Goal: Task Accomplishment & Management: Complete application form

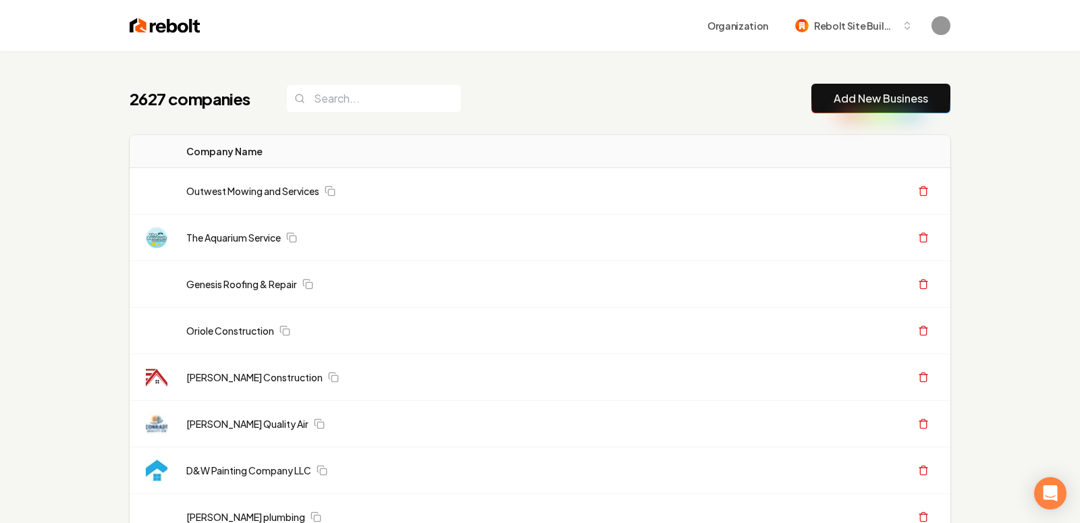
click at [863, 107] on button "Add New Business" at bounding box center [880, 99] width 139 height 30
click at [338, 90] on input "search" at bounding box center [374, 98] width 176 height 28
click at [338, 91] on input "search" at bounding box center [374, 98] width 176 height 28
paste input "Heritage Air Heating & Cooling"
type input "Heritage Air Heating & Cooling"
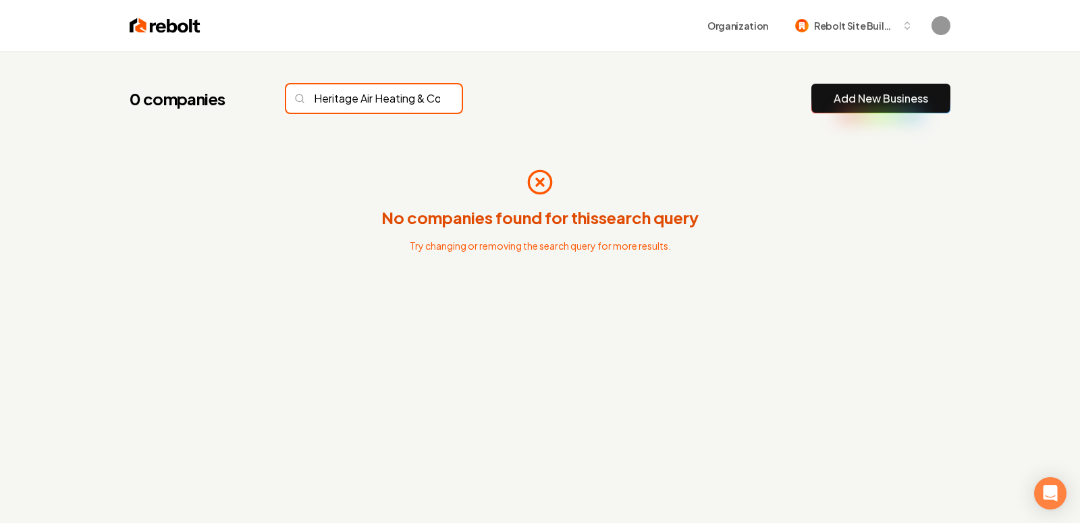
scroll to position [0, 55]
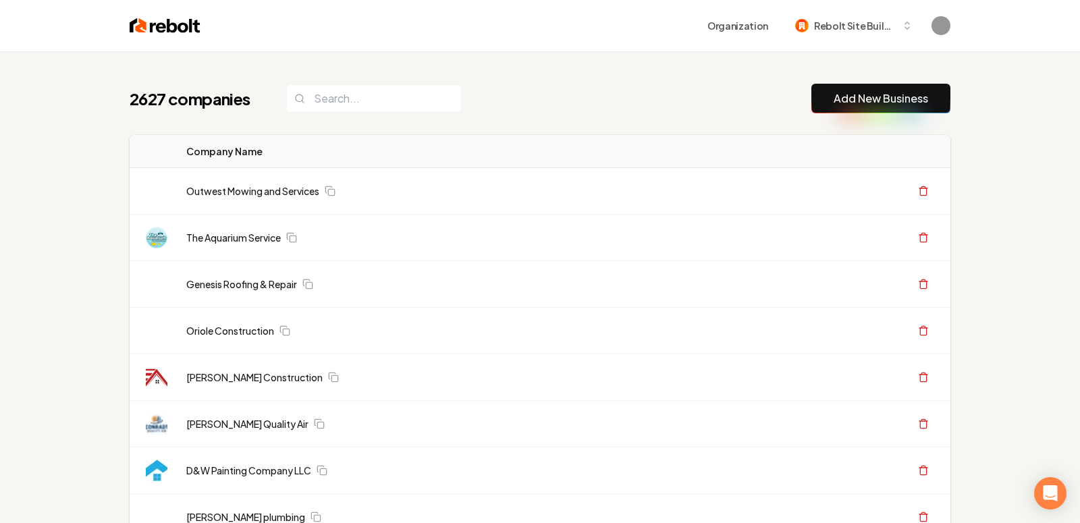
click at [831, 104] on button "Add New Business" at bounding box center [880, 99] width 139 height 30
click at [867, 102] on link "Add New Business" at bounding box center [881, 98] width 95 height 16
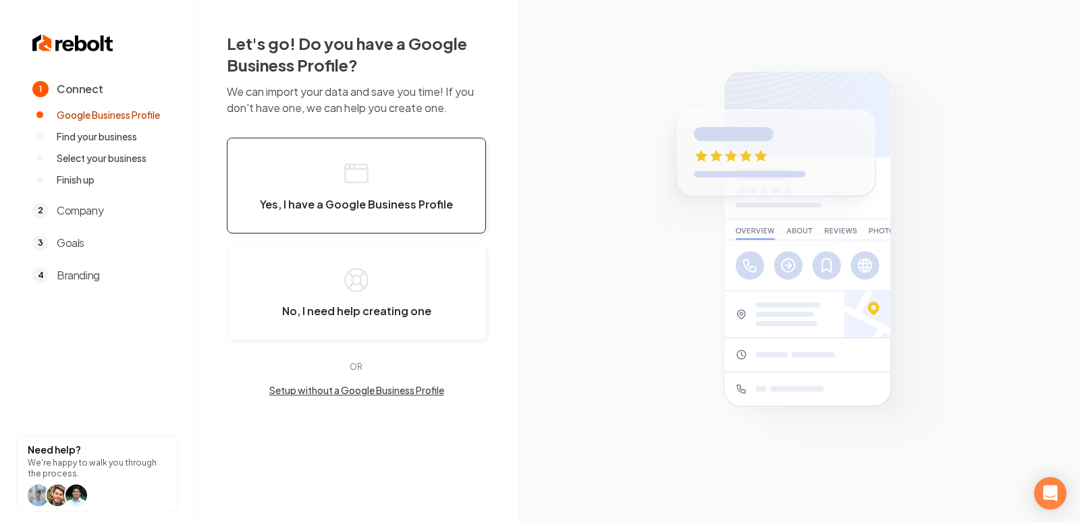
click at [339, 192] on button "Yes, I have a Google Business Profile" at bounding box center [356, 186] width 259 height 96
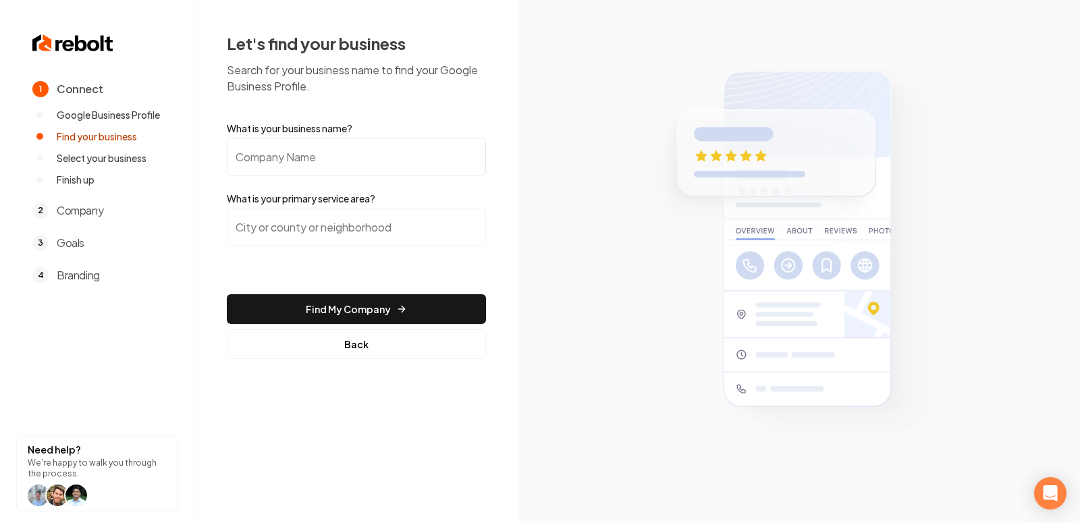
click at [299, 161] on input "What is your business name?" at bounding box center [356, 157] width 259 height 38
paste input "Bold Believer Pressure Washing And Window Cleaning"
type input "Bold Believer Pressure Washing And Window Cleaning"
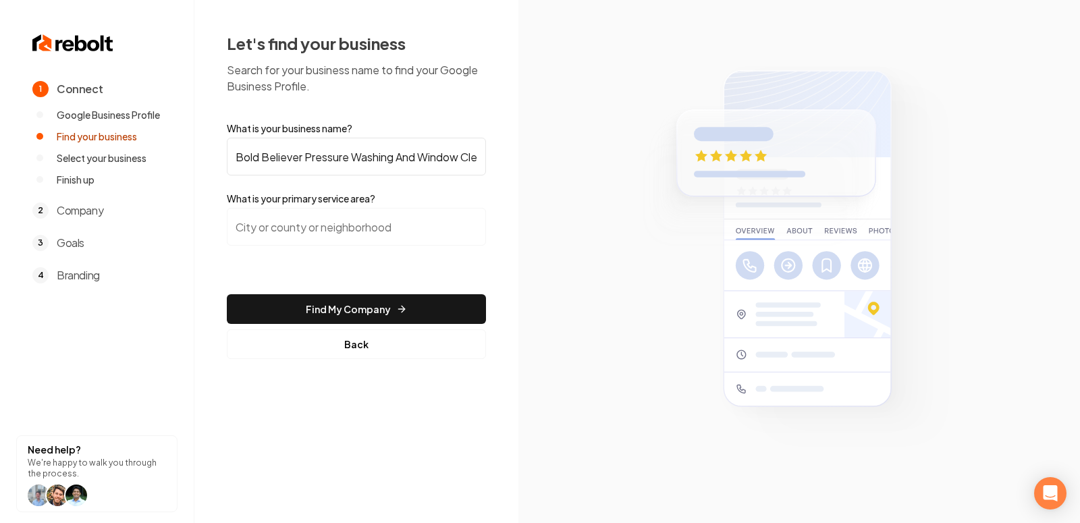
click at [524, 219] on section at bounding box center [799, 261] width 562 height 523
click at [328, 229] on input "search" at bounding box center [356, 227] width 259 height 38
type input "S"
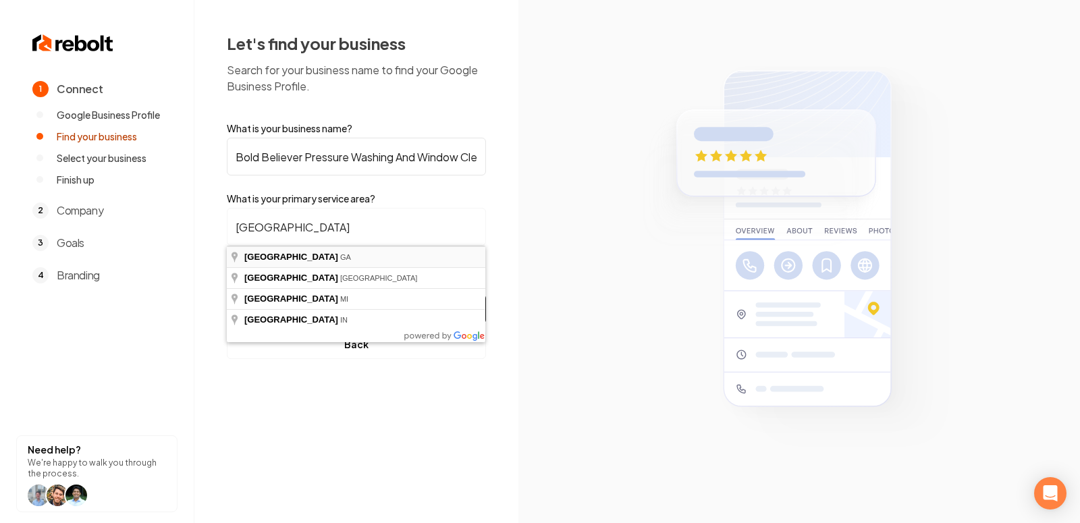
type input "Atlanta, GA"
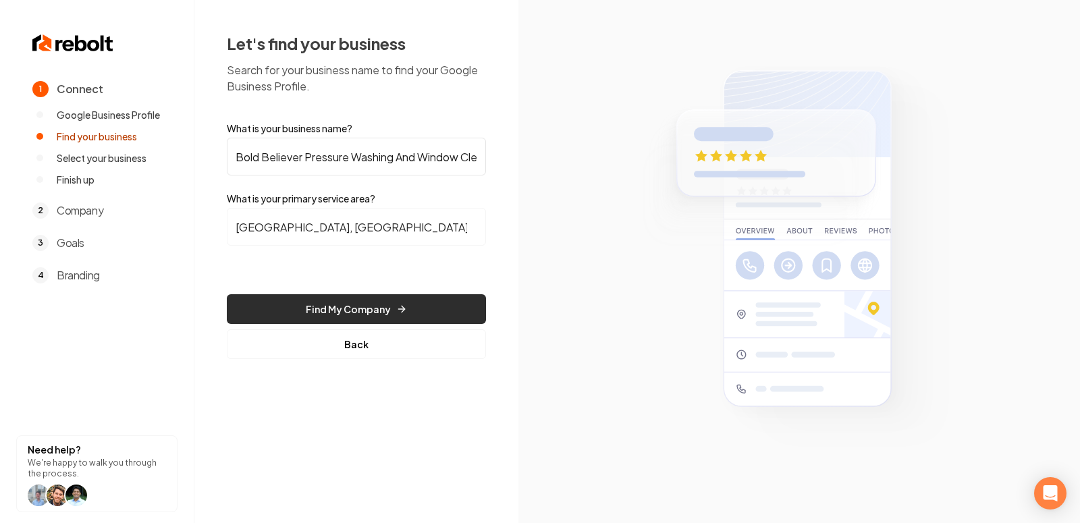
click at [358, 306] on button "Find My Company" at bounding box center [356, 309] width 259 height 30
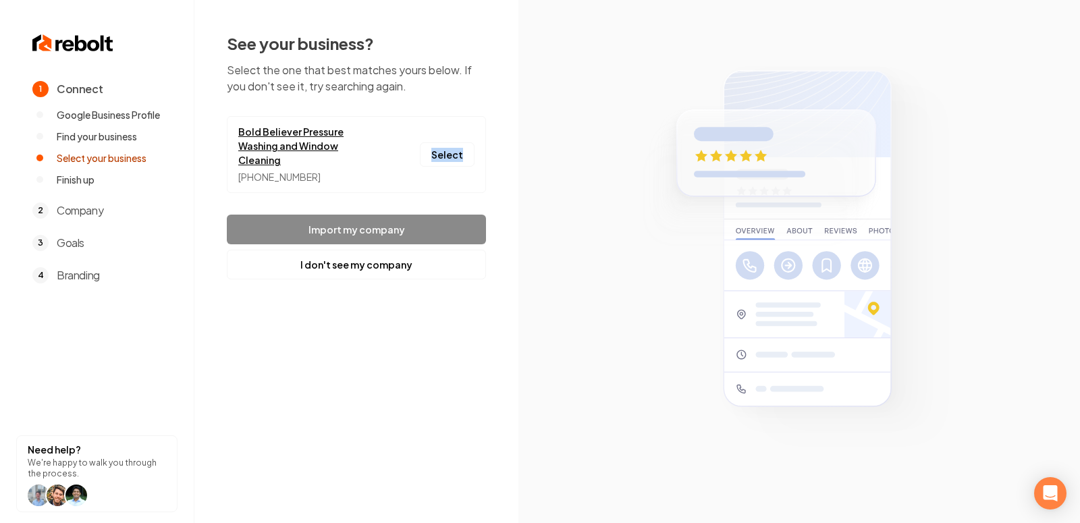
click at [317, 133] on link "Bold Believer Pressure Washing and Window Cleaning" at bounding box center [309, 146] width 142 height 43
click at [451, 142] on button "Select" at bounding box center [447, 154] width 55 height 24
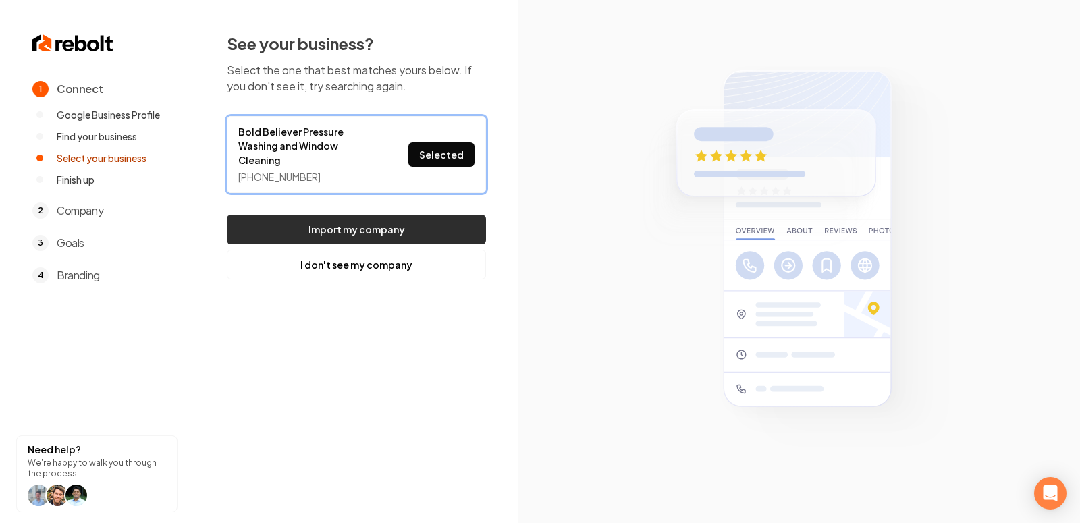
click at [397, 215] on button "Import my company" at bounding box center [356, 230] width 259 height 30
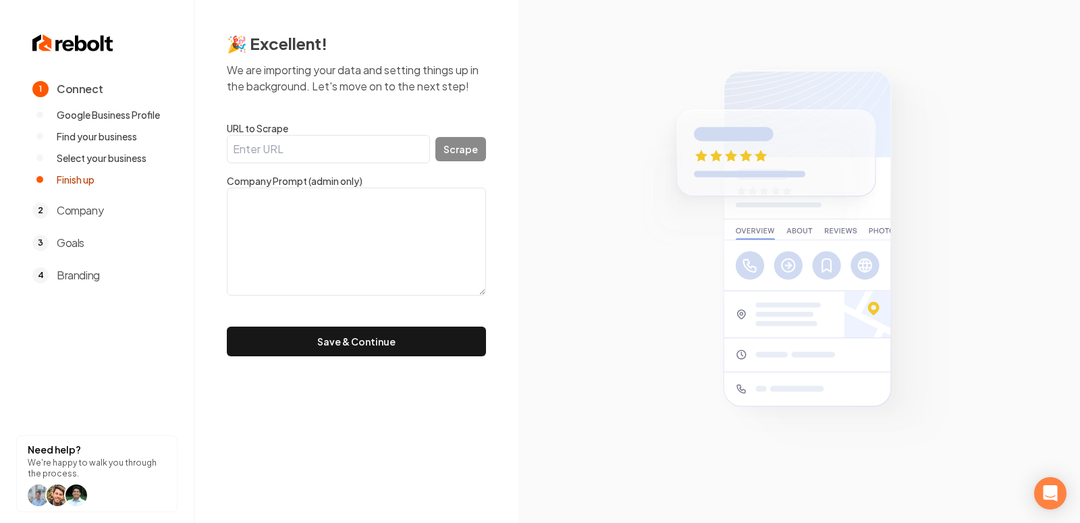
click at [392, 149] on input "URL to Scrape" at bounding box center [328, 149] width 203 height 28
click at [381, 324] on form "URL to Scrape Scrape Company Prompt (admin only) Save & Continue" at bounding box center [356, 239] width 259 height 235
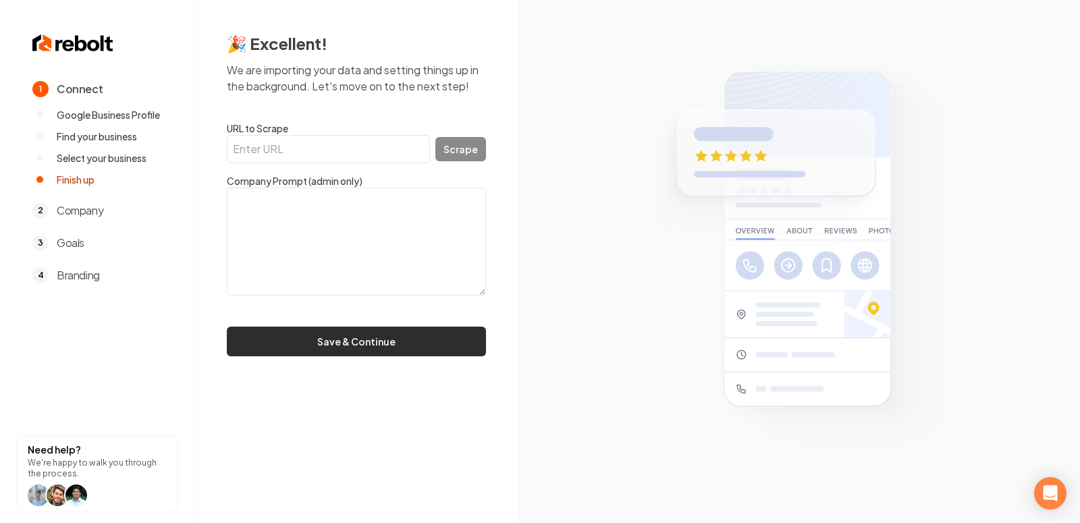
click at [377, 336] on button "Save & Continue" at bounding box center [356, 342] width 259 height 30
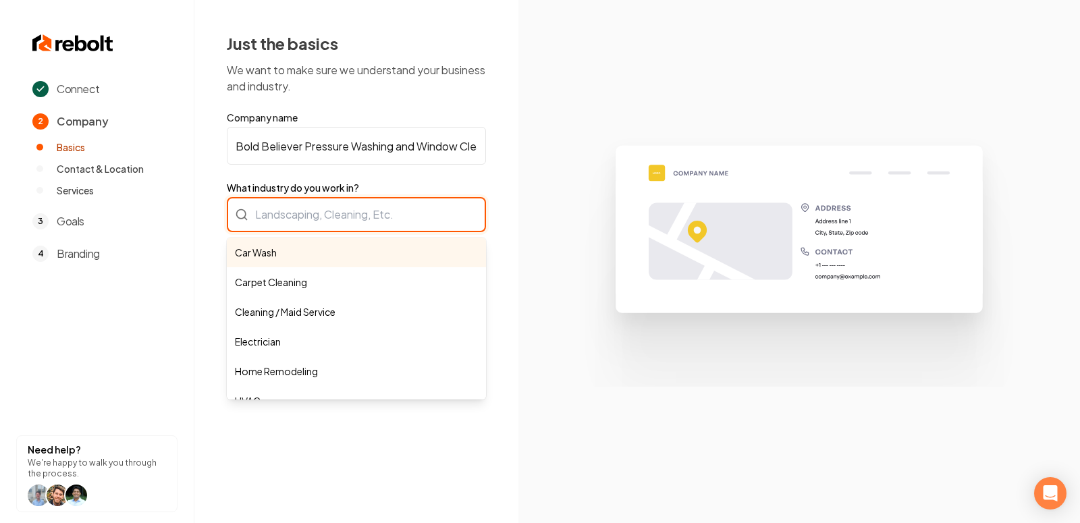
click at [345, 209] on div "Car Wash Carpet Cleaning Cleaning / Maid Service Electrician Home Remodeling HV…" at bounding box center [356, 214] width 259 height 35
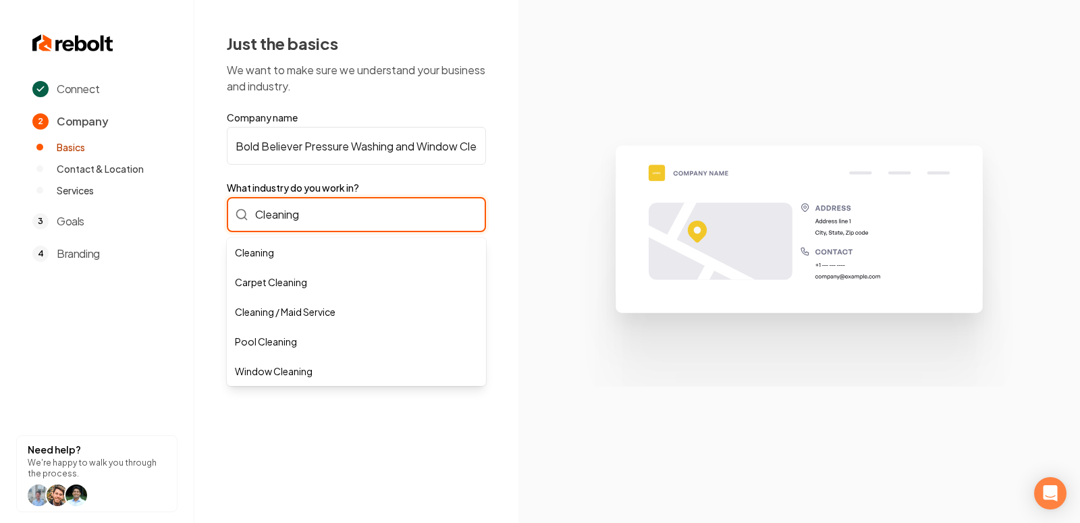
type input "Cleaning"
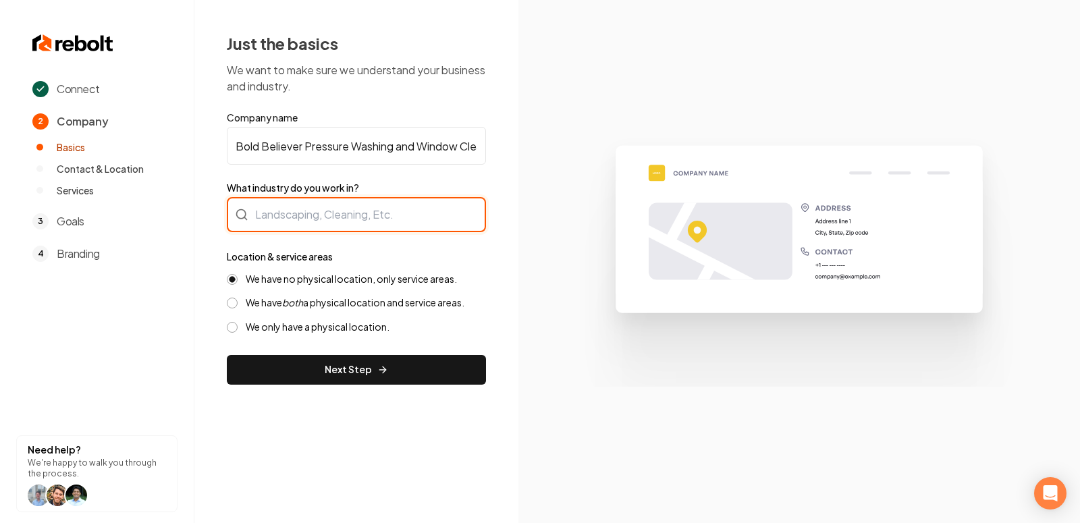
click at [317, 204] on input "What industry do you work in?" at bounding box center [356, 214] width 259 height 35
click at [317, 209] on input "What industry do you work in?" at bounding box center [356, 214] width 259 height 35
type input "E"
type input "Window Cleaning"
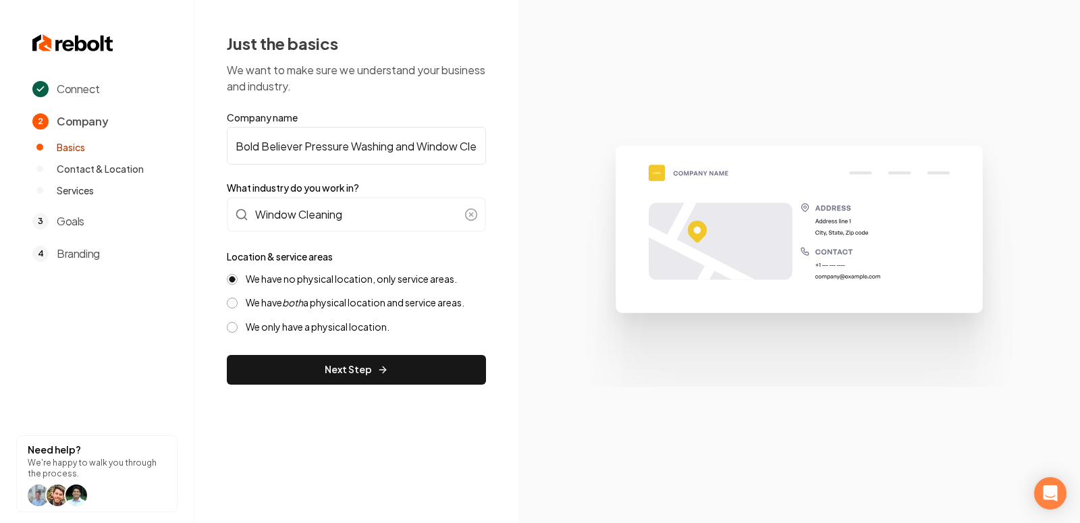
click at [582, 284] on img at bounding box center [799, 261] width 468 height 250
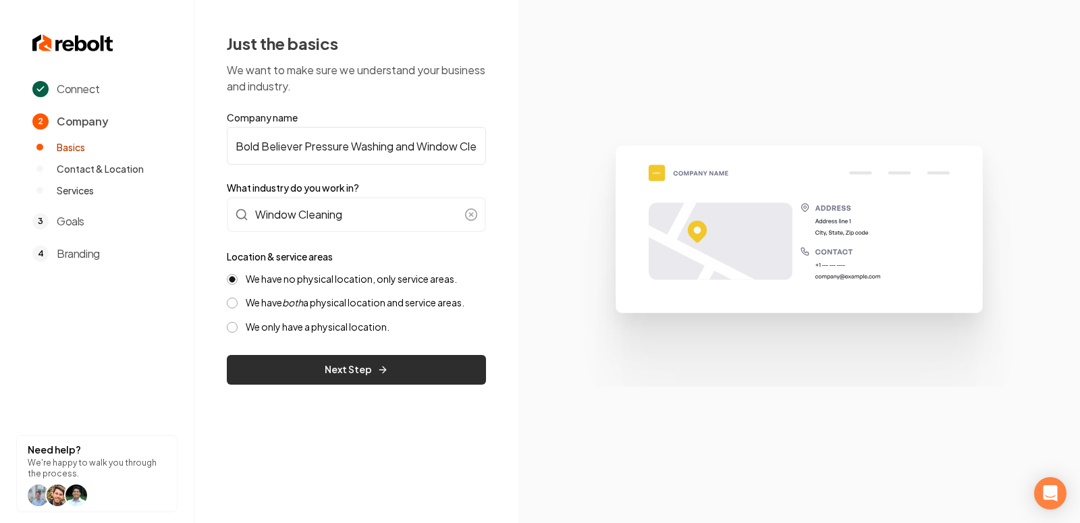
click at [394, 383] on button "Next Step" at bounding box center [356, 370] width 259 height 30
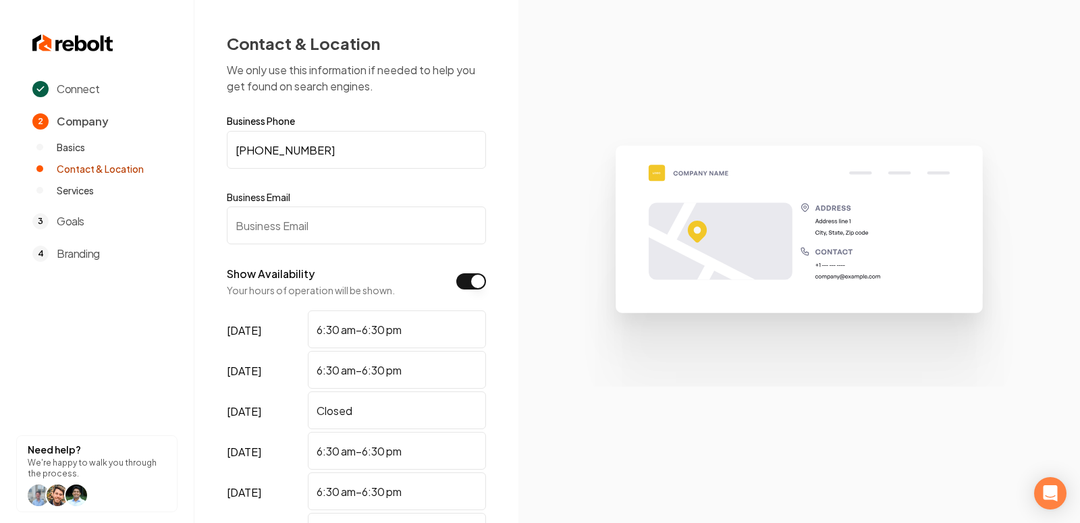
click at [327, 230] on input "Business Email" at bounding box center [356, 226] width 259 height 38
paste input "boldbelieverpwwc@gmail.com"
type input "boldbelieverpwwc@gmail.com"
click at [551, 332] on section at bounding box center [799, 261] width 562 height 523
click at [382, 169] on div "Business Phone +1 318-790-1891 Business Email boldbelieverpwwc@gmail.com" at bounding box center [356, 180] width 259 height 128
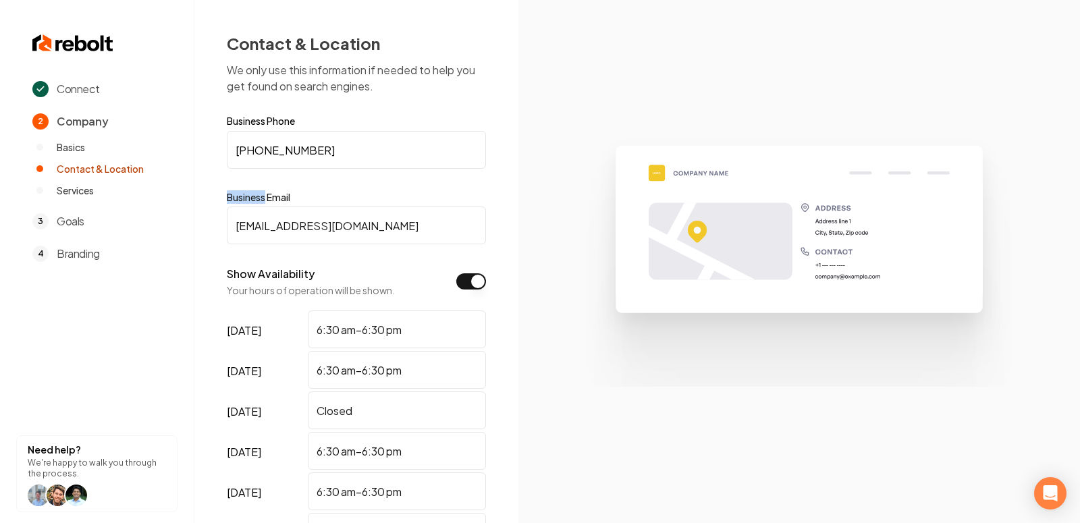
click at [382, 169] on div "Business Phone +1 318-790-1891 Business Email boldbelieverpwwc@gmail.com" at bounding box center [356, 180] width 259 height 128
click at [382, 167] on input "+1 318-790-1891" at bounding box center [356, 150] width 259 height 38
click at [362, 147] on input "+1 318-790-1891" at bounding box center [356, 150] width 259 height 38
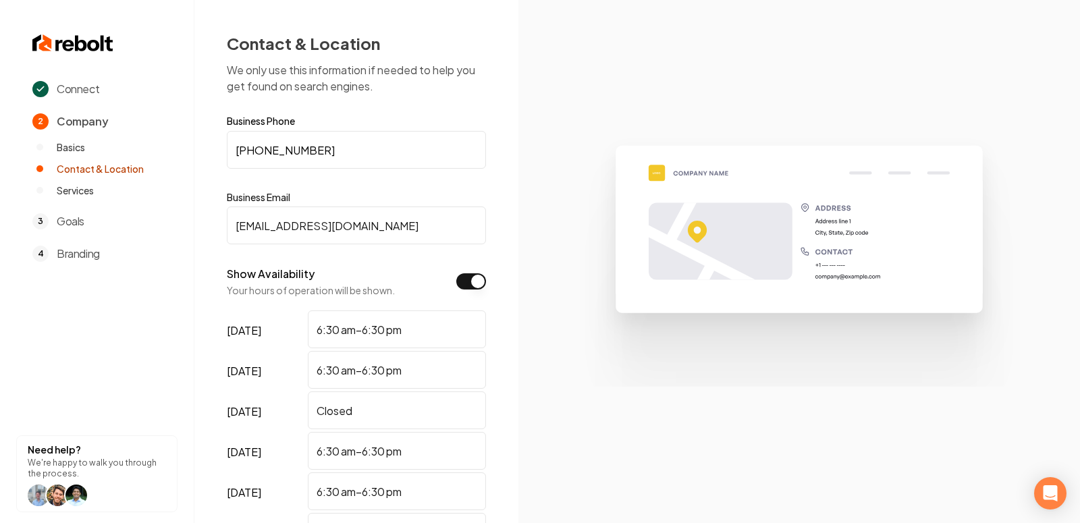
click at [362, 147] on input "+1 318-790-1891" at bounding box center [356, 150] width 259 height 38
paste input "(318)"
type input "(318) 790-1891"
click at [529, 241] on section at bounding box center [799, 261] width 562 height 523
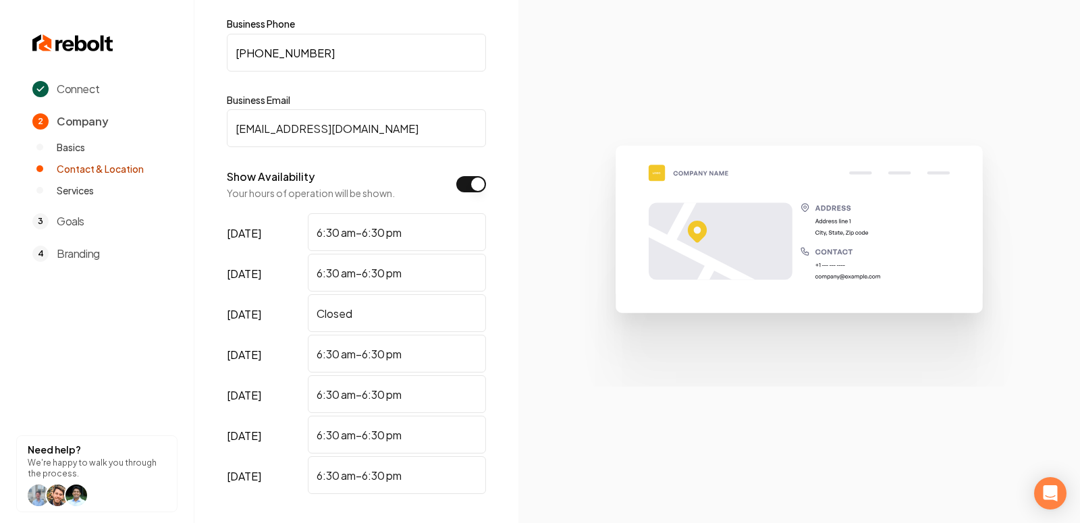
scroll to position [211, 0]
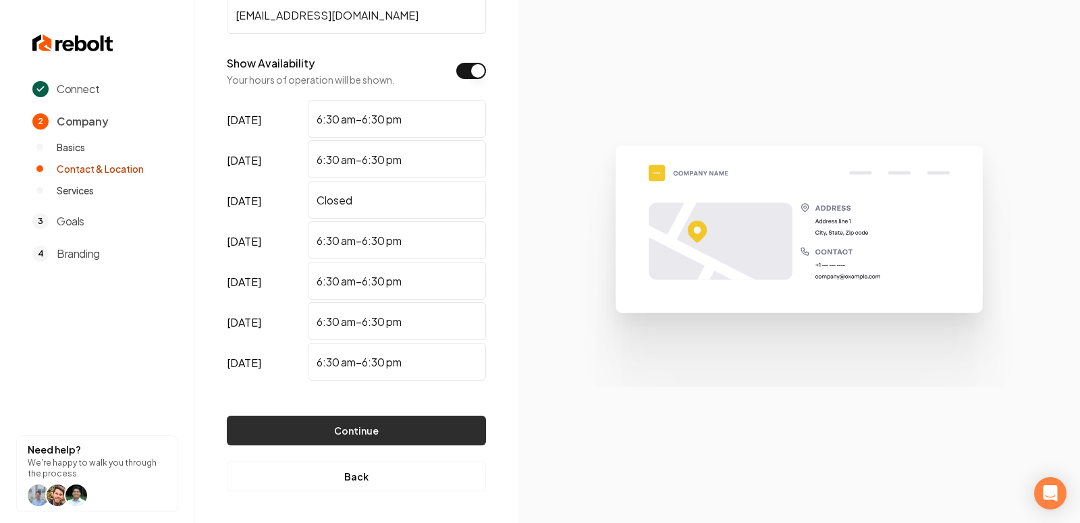
click at [387, 423] on button "Continue" at bounding box center [356, 431] width 259 height 30
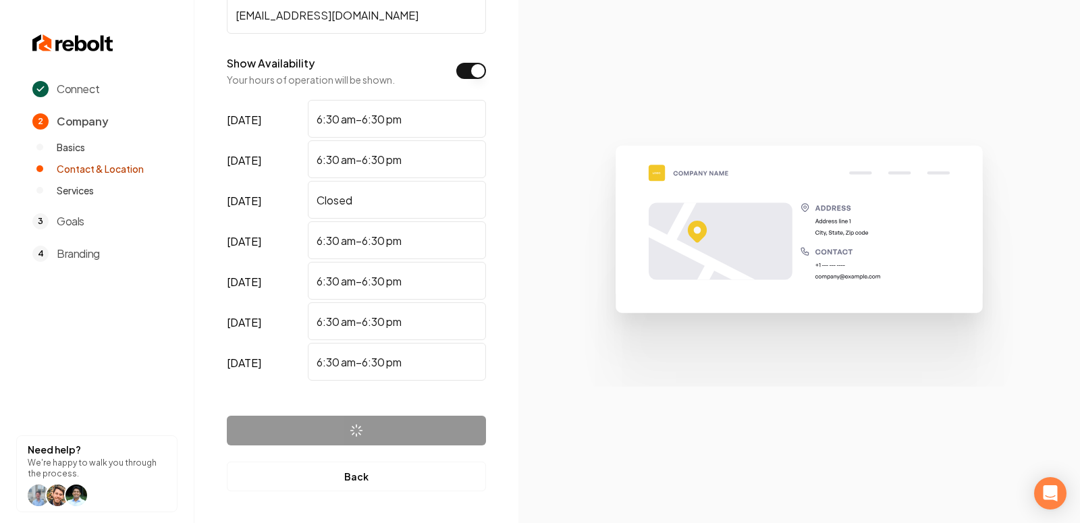
scroll to position [0, 0]
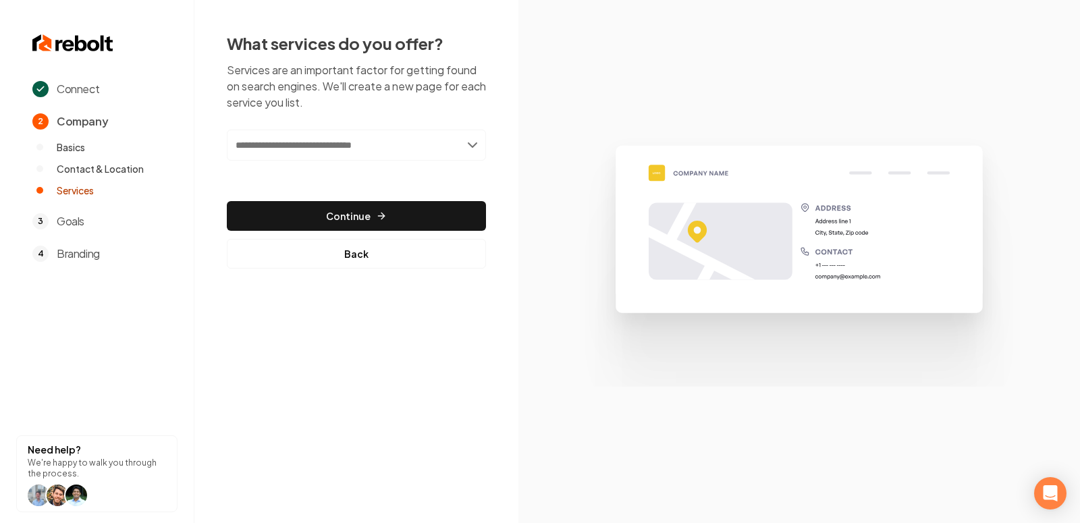
click at [321, 156] on input "text" at bounding box center [356, 145] width 259 height 31
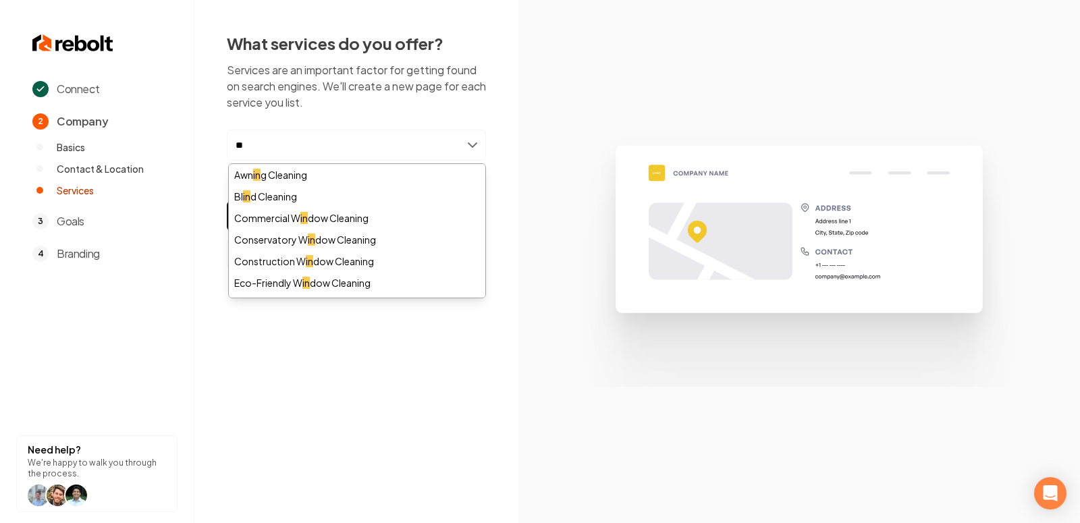
type input "*"
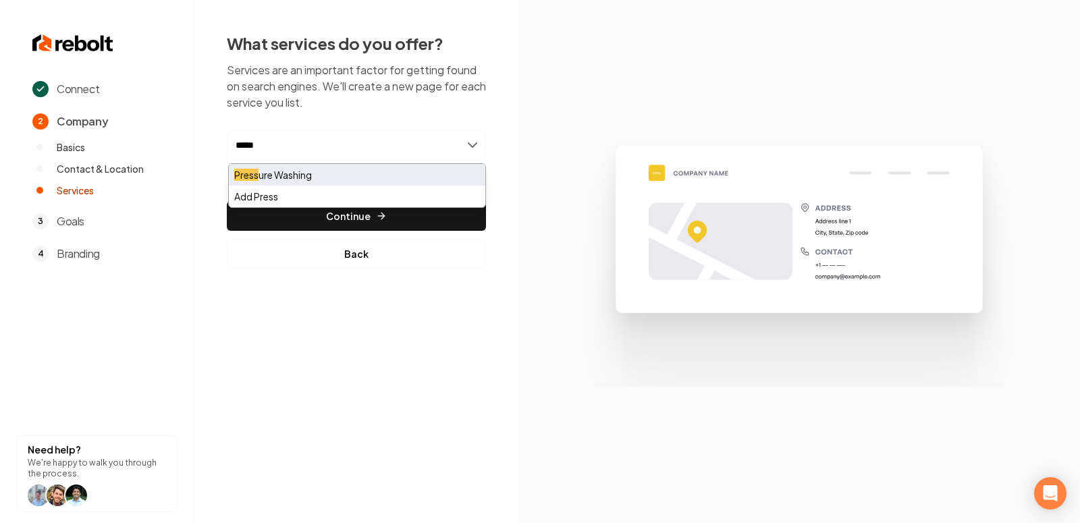
type input "*****"
click at [282, 178] on div "Press ure Washing" at bounding box center [357, 175] width 257 height 22
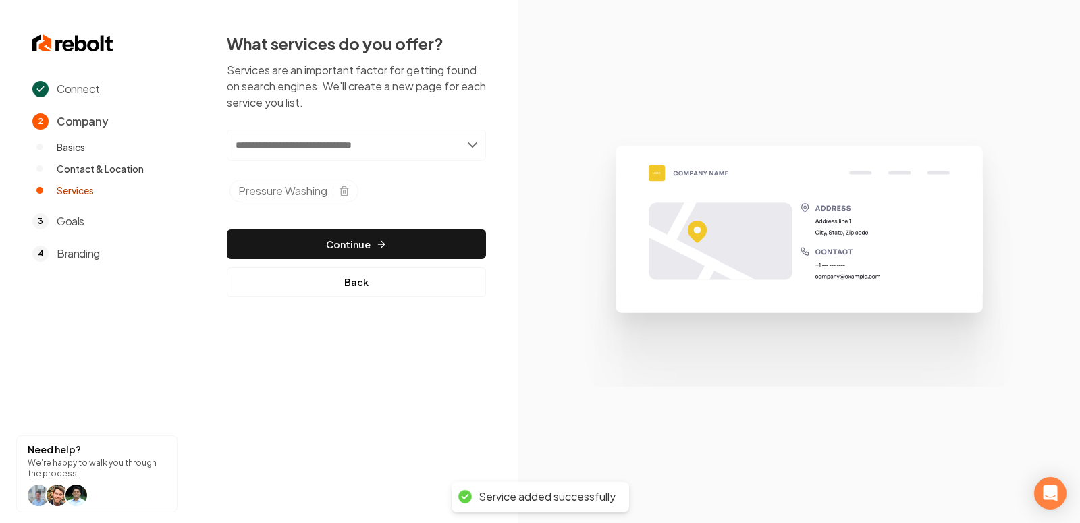
click at [375, 144] on input "text" at bounding box center [356, 145] width 259 height 31
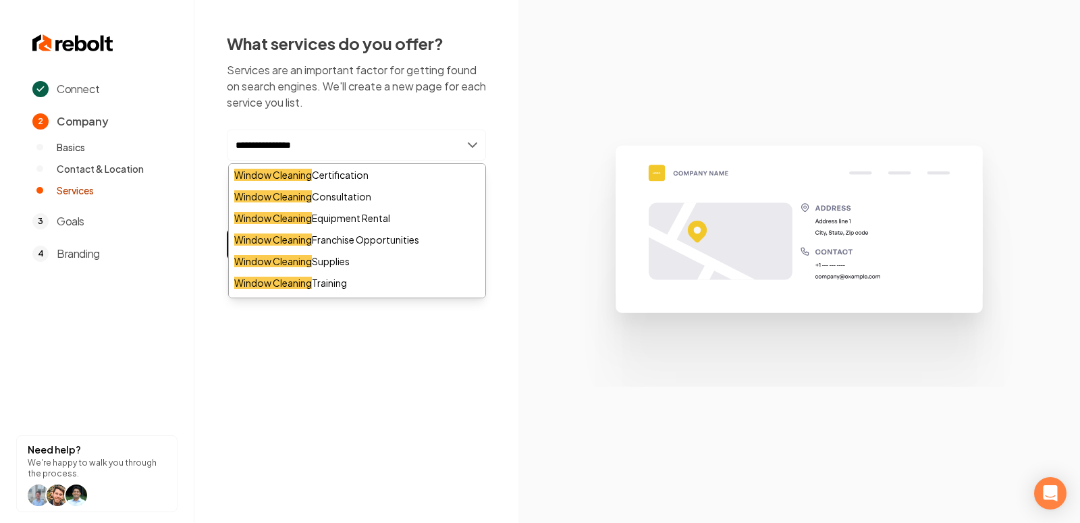
type input "**********"
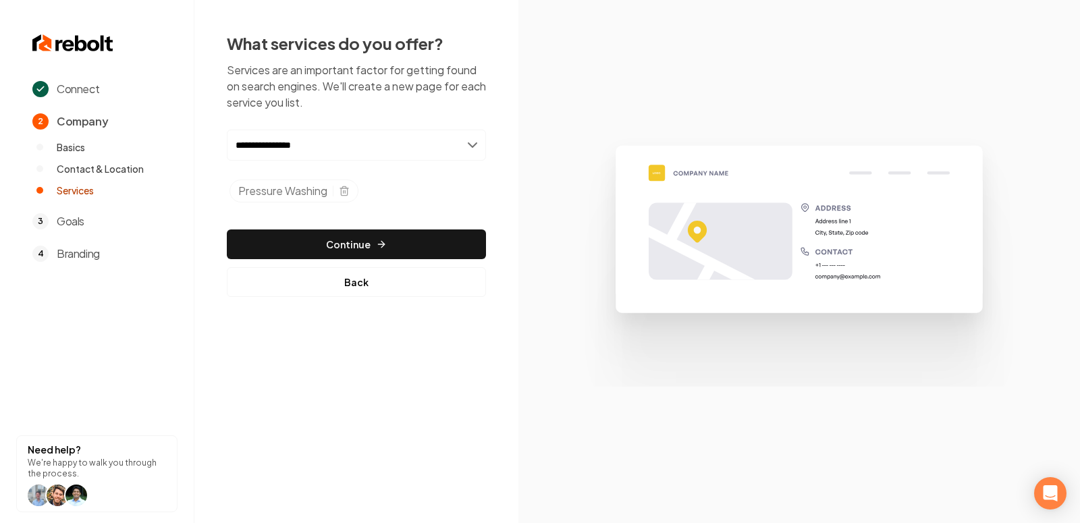
click at [548, 132] on section at bounding box center [799, 261] width 562 height 523
click at [327, 130] on input "**********" at bounding box center [356, 145] width 259 height 31
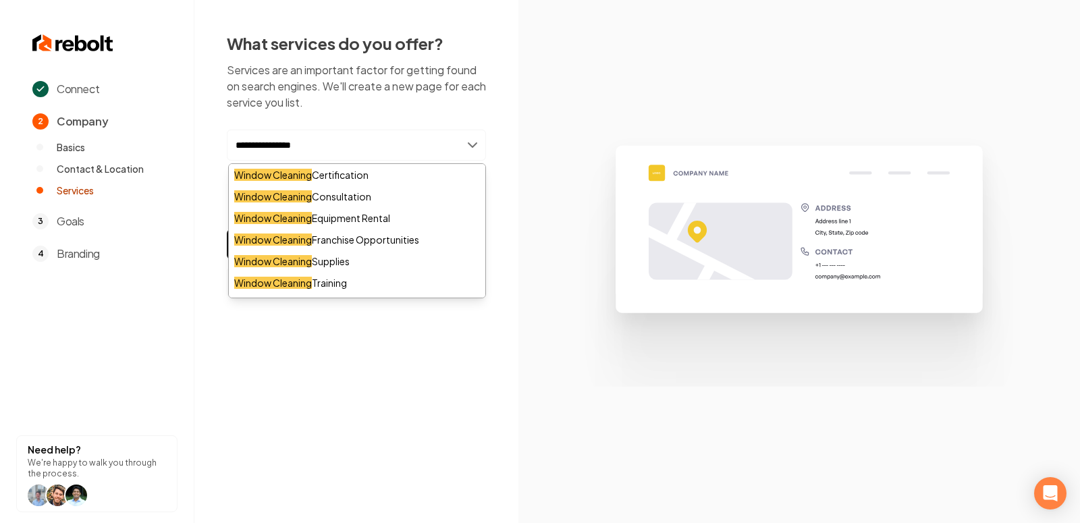
click at [517, 160] on div "**********" at bounding box center [356, 164] width 324 height 329
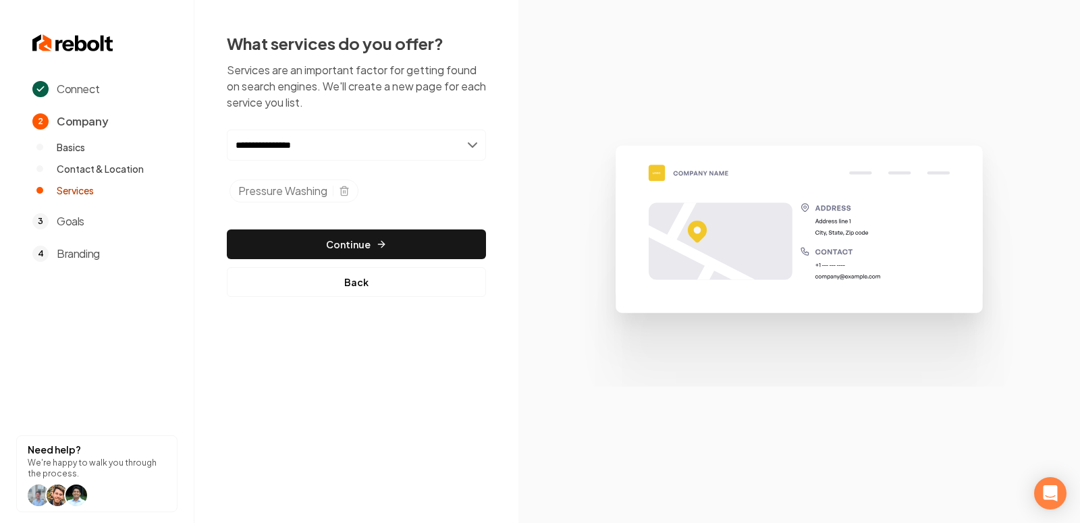
click at [331, 155] on input "**********" at bounding box center [356, 145] width 259 height 31
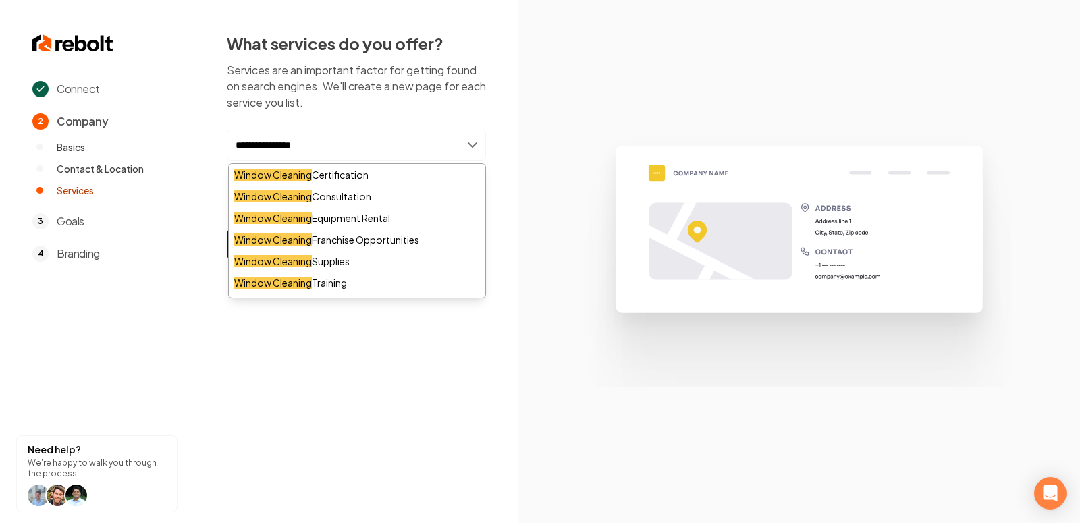
click at [473, 117] on div "**********" at bounding box center [356, 164] width 259 height 265
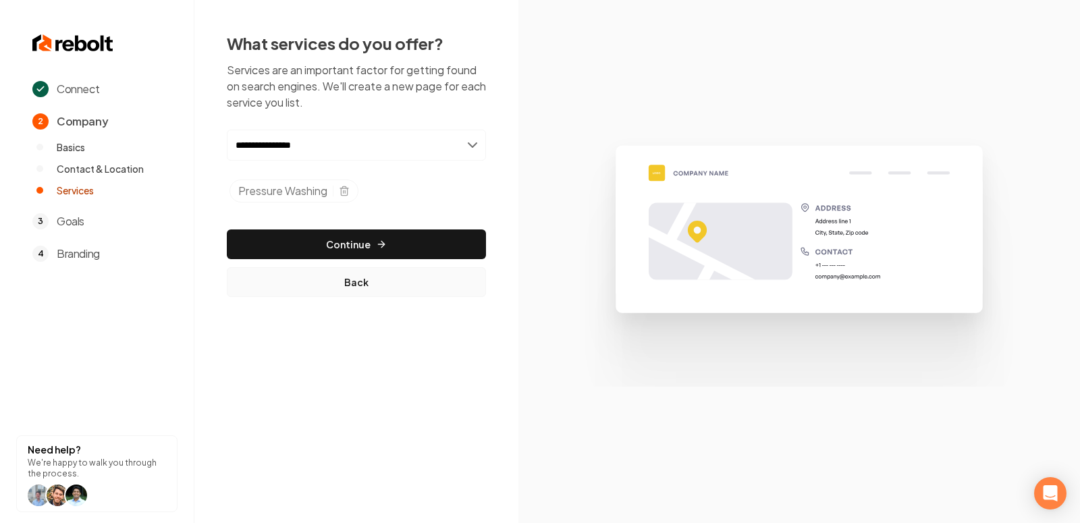
click at [352, 281] on button "Back" at bounding box center [356, 282] width 259 height 30
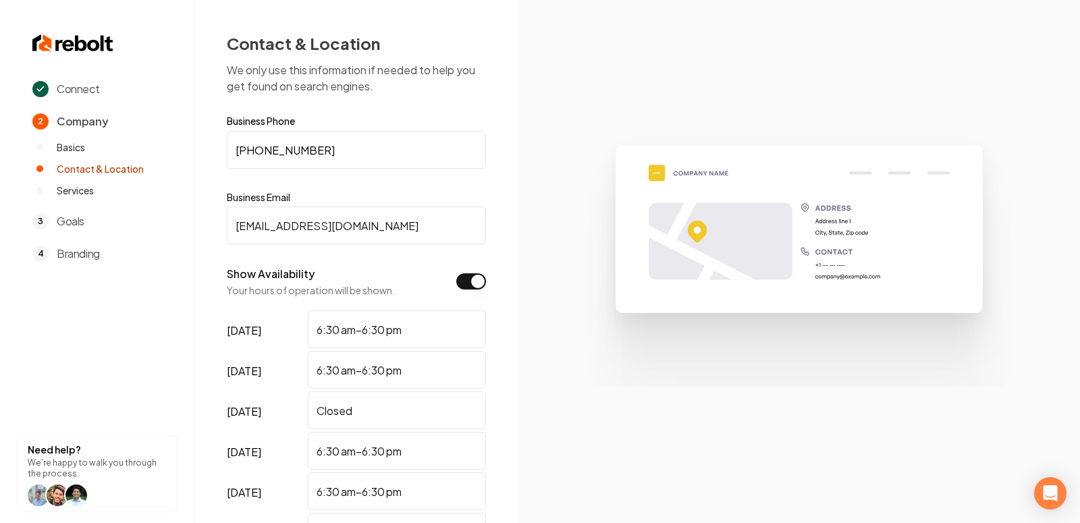
scroll to position [211, 0]
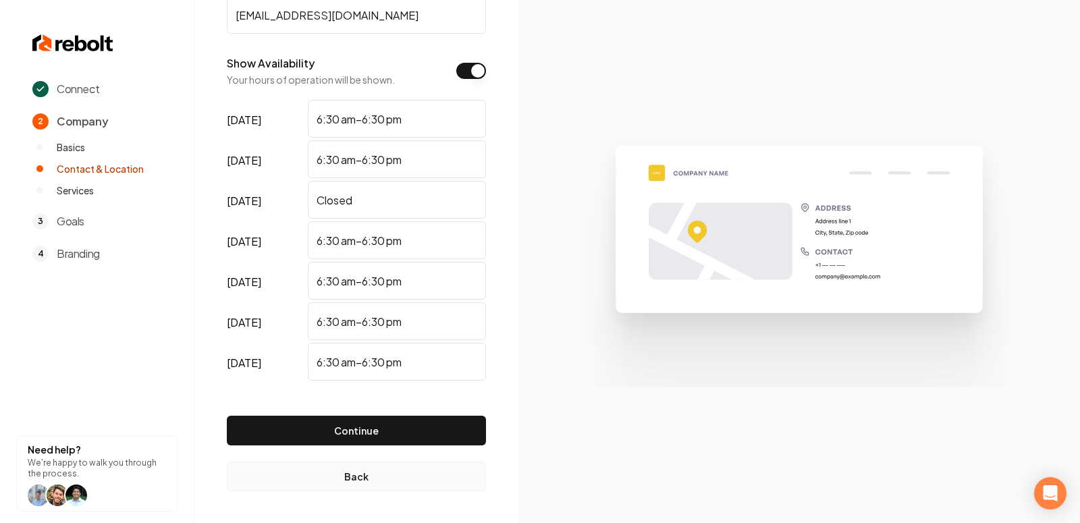
click at [351, 474] on button "Back" at bounding box center [356, 477] width 259 height 30
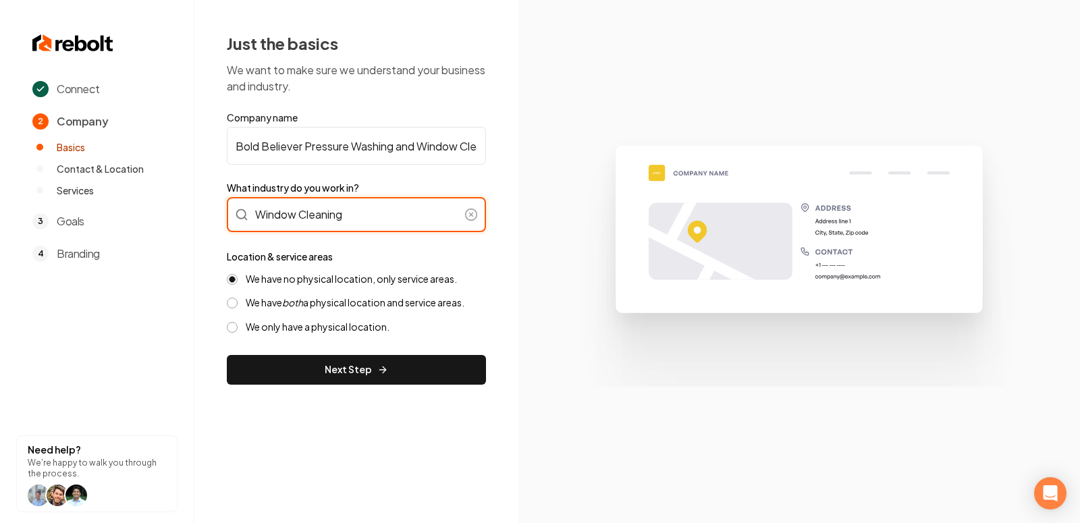
click at [290, 213] on div "Window Cleaning" at bounding box center [356, 214] width 259 height 35
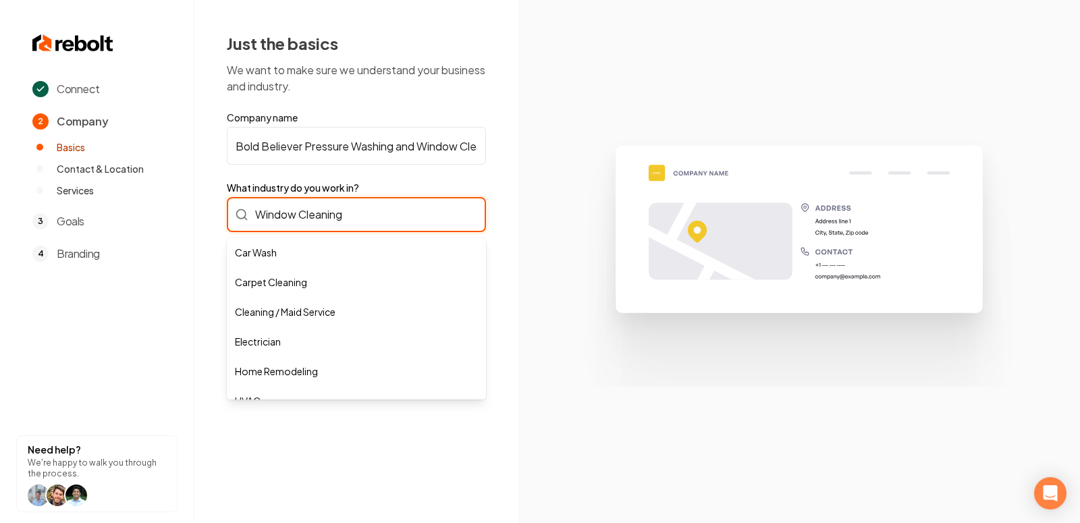
click at [290, 213] on input "Window Cleaning" at bounding box center [356, 214] width 259 height 35
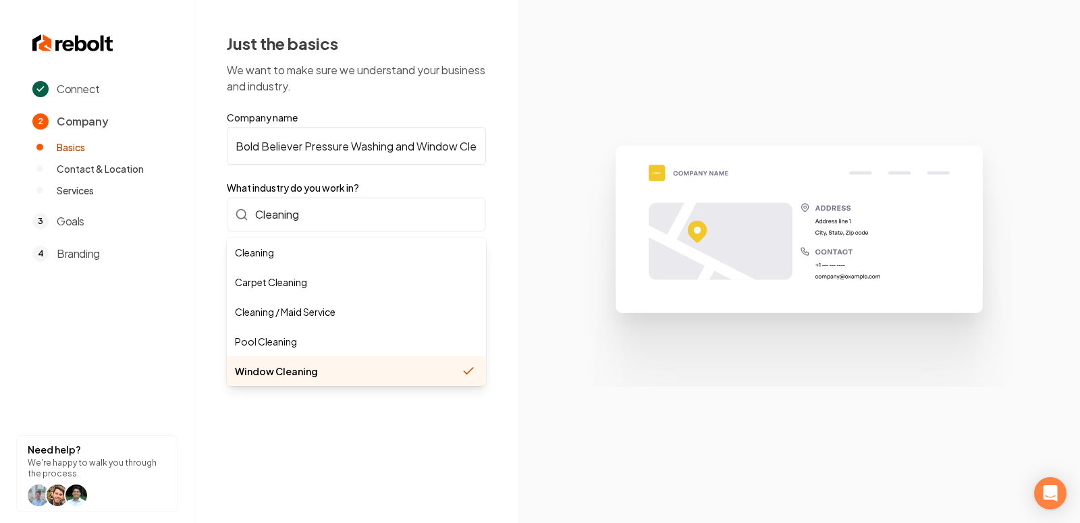
type input "Window Cleaning"
click at [543, 249] on div "Connect 2 Company Basics Contact & Location Services 3 Goals 4 Branding Need he…" at bounding box center [540, 261] width 1080 height 523
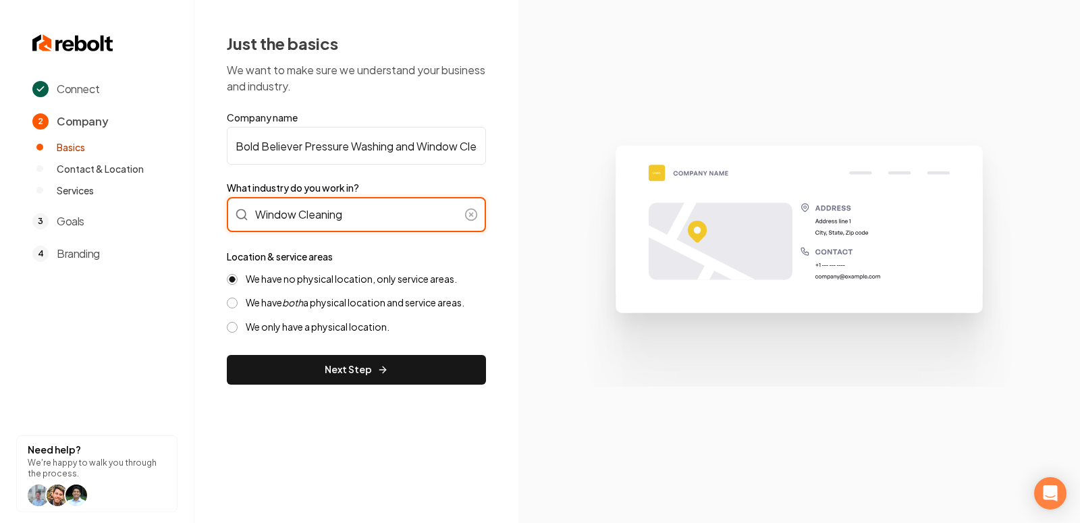
click at [288, 213] on input "Window Cleaning" at bounding box center [356, 214] width 259 height 35
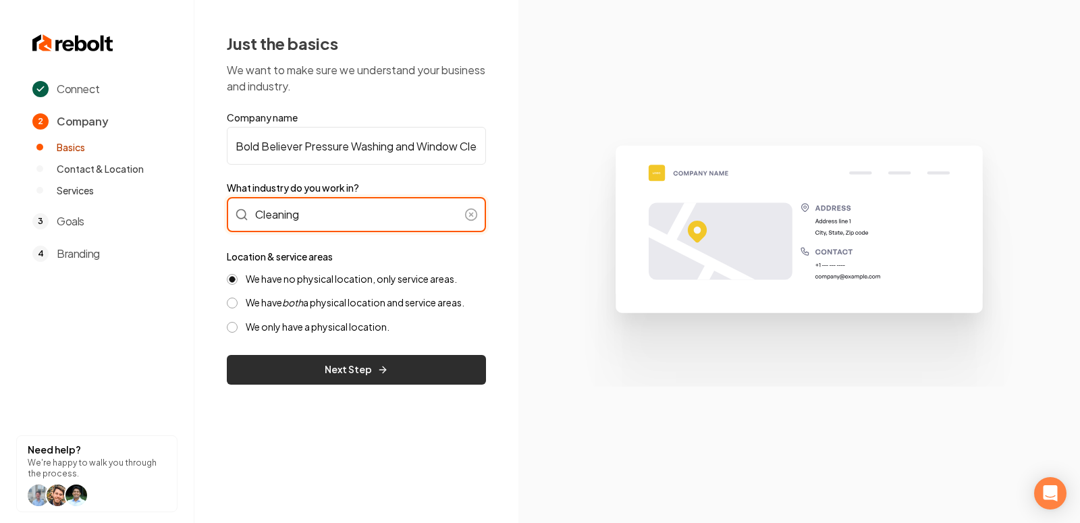
type input "Cleaning"
click at [342, 383] on button "Next Step" at bounding box center [356, 370] width 259 height 30
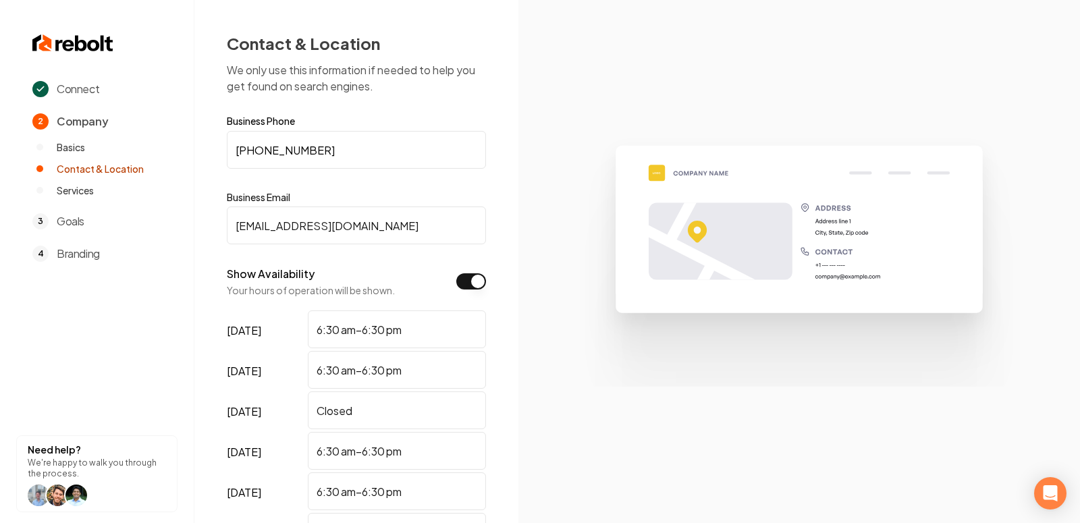
scroll to position [211, 0]
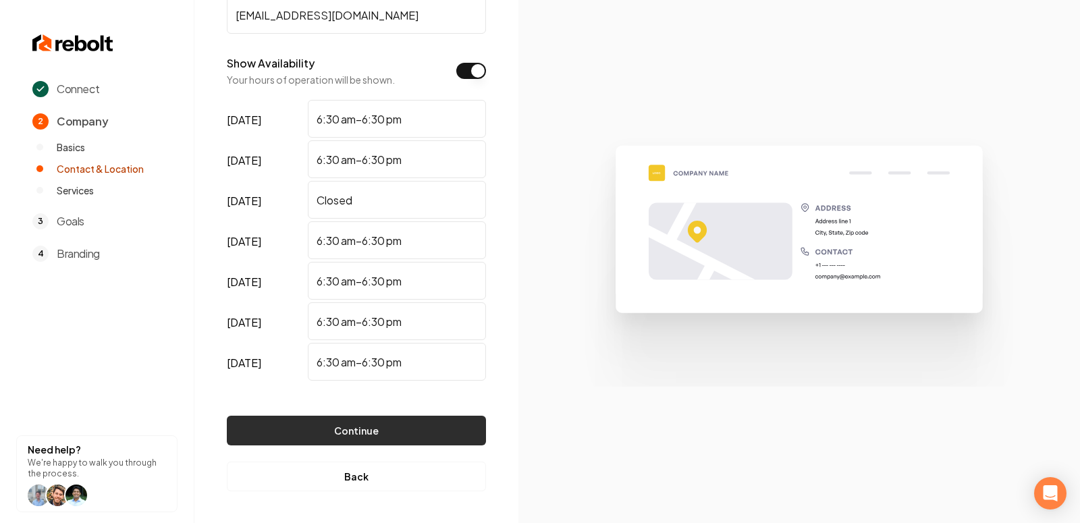
click at [388, 421] on button "Continue" at bounding box center [356, 431] width 259 height 30
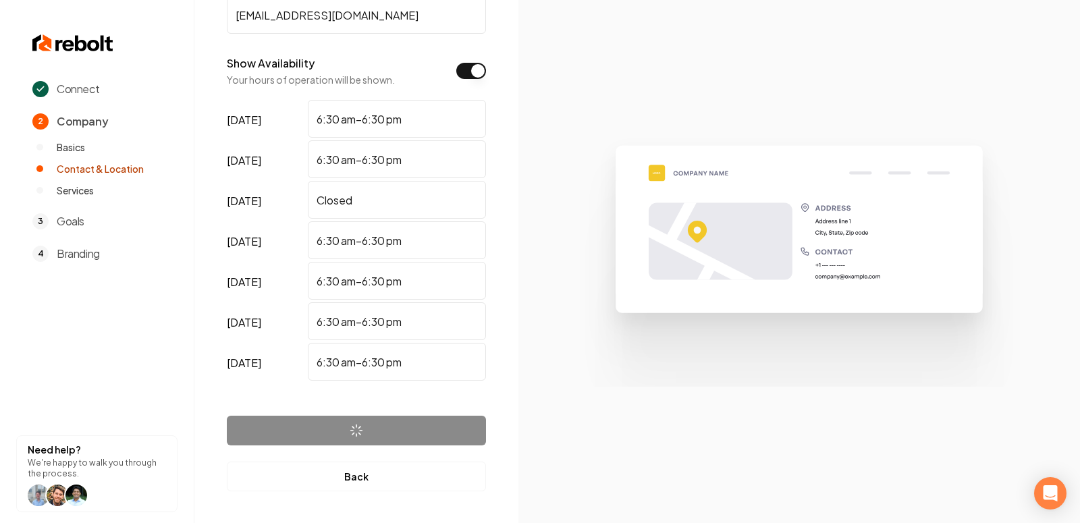
scroll to position [0, 0]
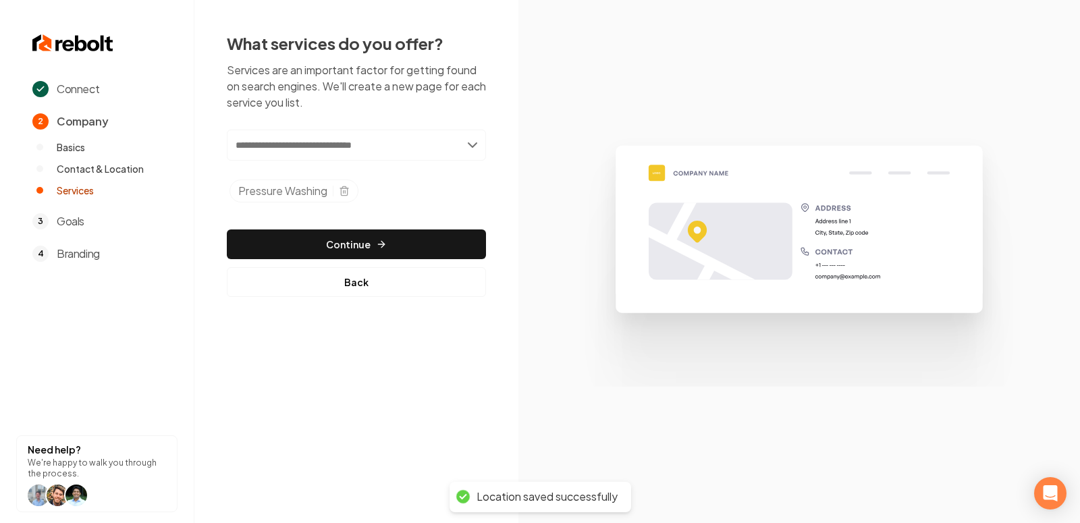
click at [304, 146] on input "text" at bounding box center [356, 145] width 259 height 31
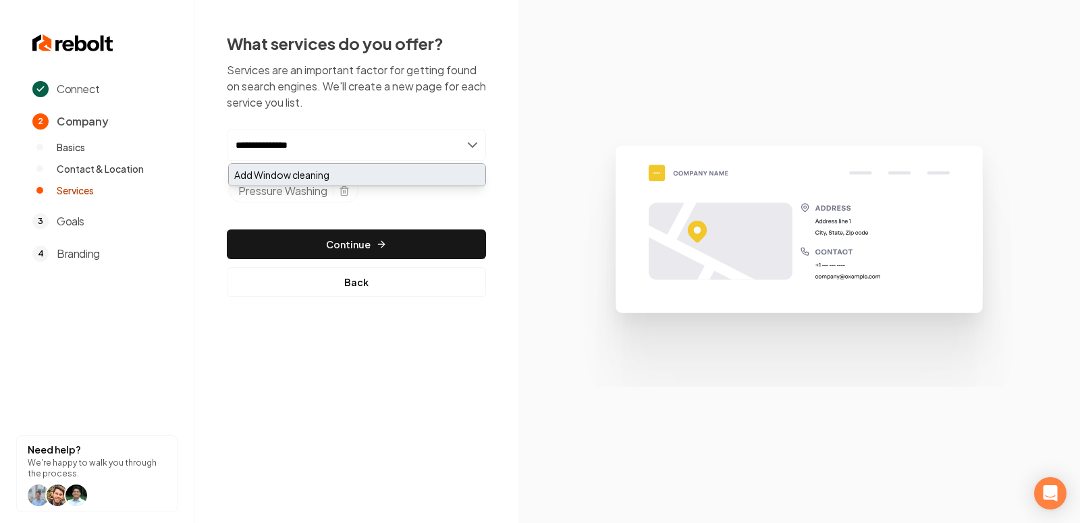
type input "**********"
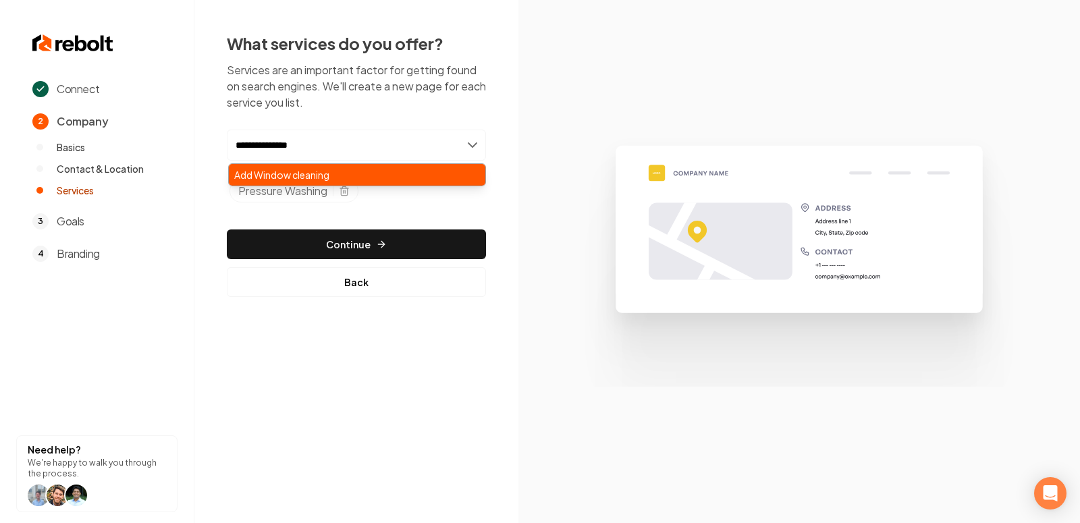
click at [301, 173] on div "Add Window cleaning" at bounding box center [357, 175] width 257 height 22
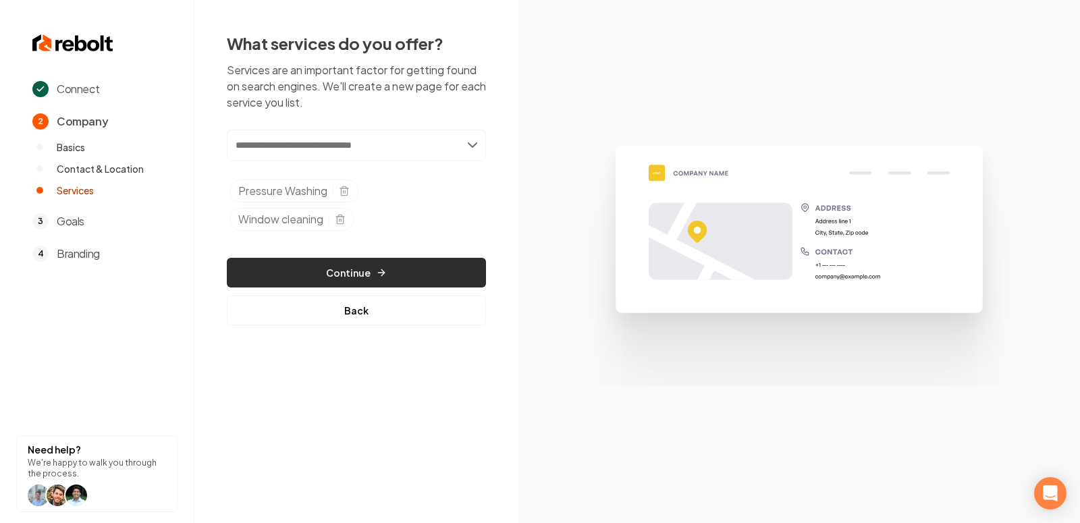
click at [365, 276] on button "Continue" at bounding box center [356, 273] width 259 height 30
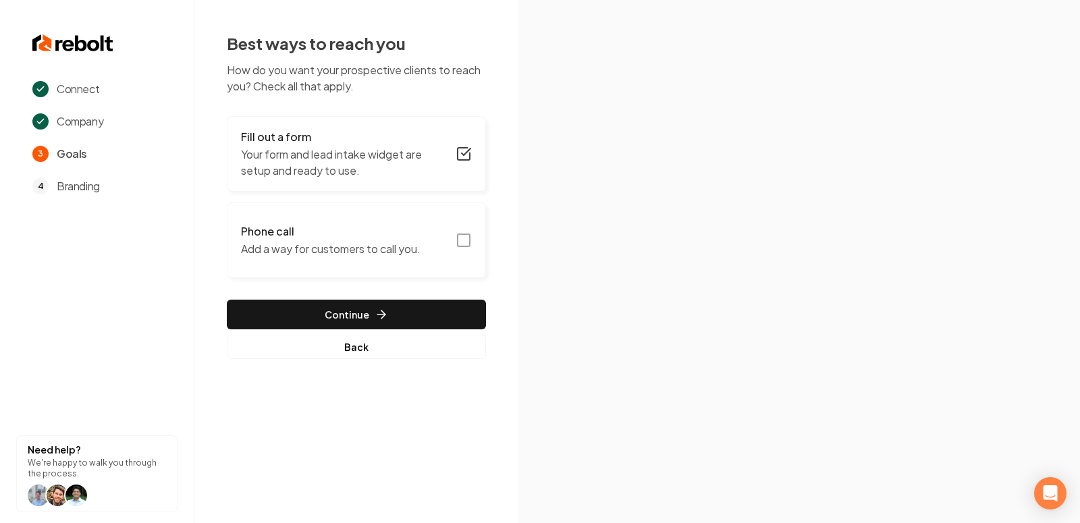
click at [462, 248] on button "Phone call Add a way for customers to call you." at bounding box center [356, 241] width 259 height 76
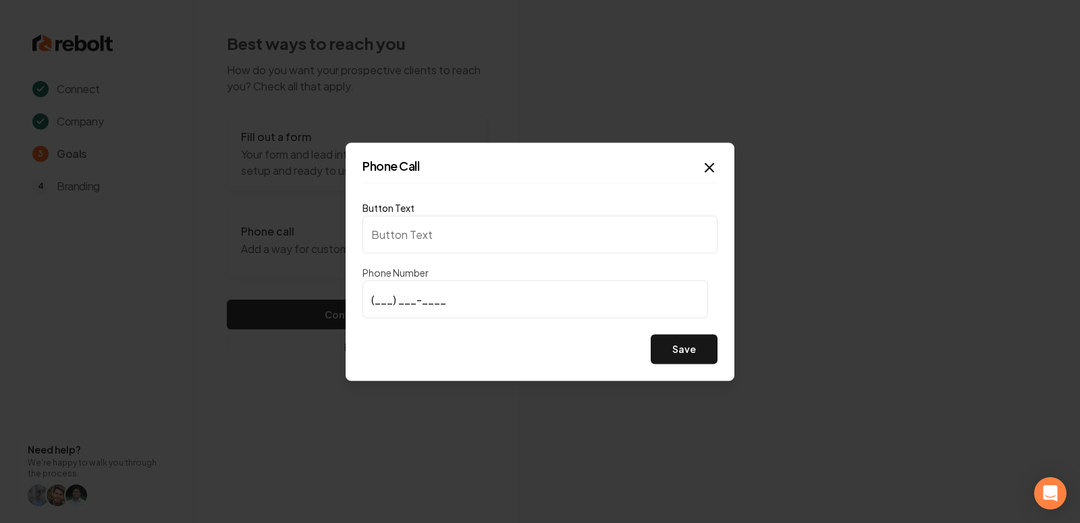
type input "Call us"
type input "(318) 790-1891"
click at [701, 360] on button "Save" at bounding box center [684, 349] width 67 height 30
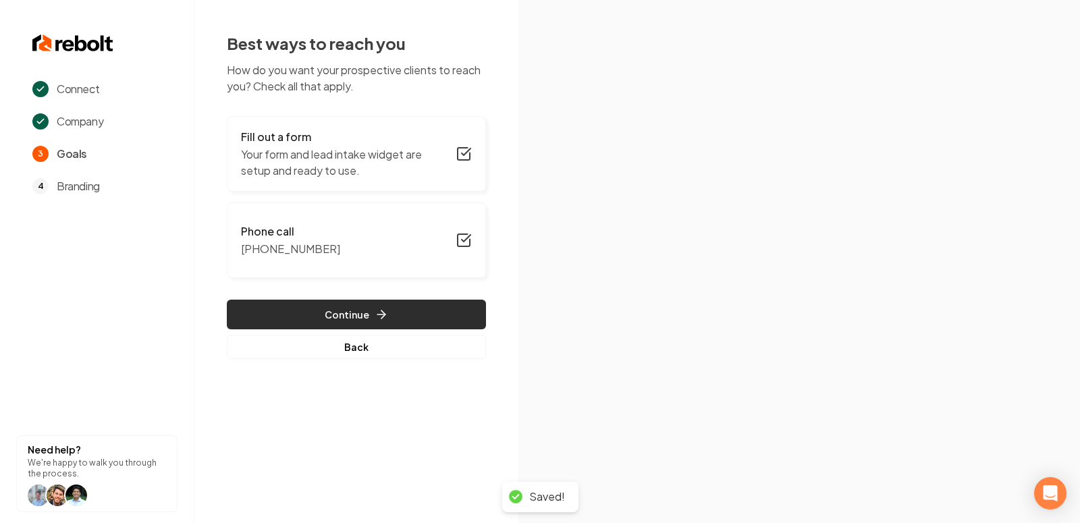
click at [347, 317] on button "Continue" at bounding box center [356, 315] width 259 height 30
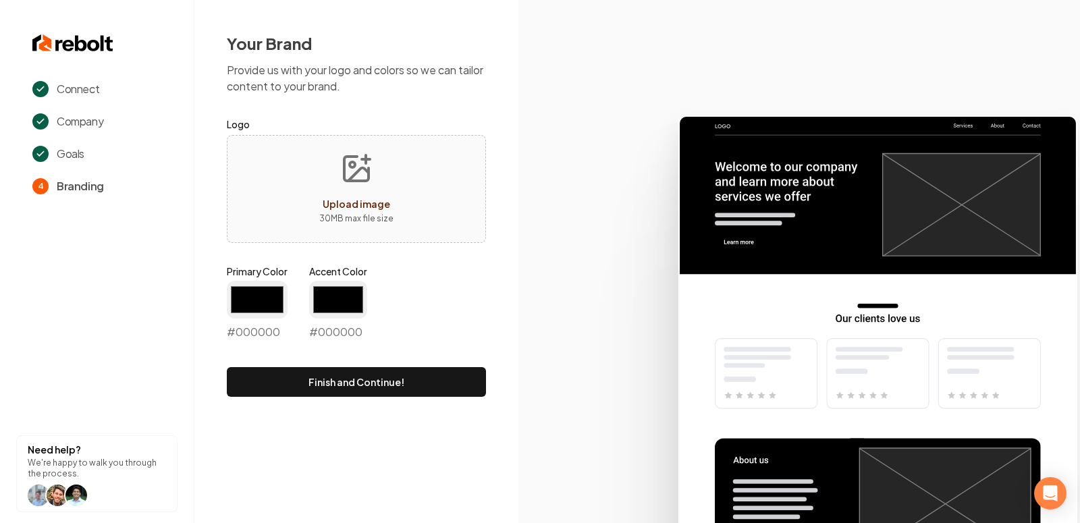
type input "#194d33"
type input "#70be00"
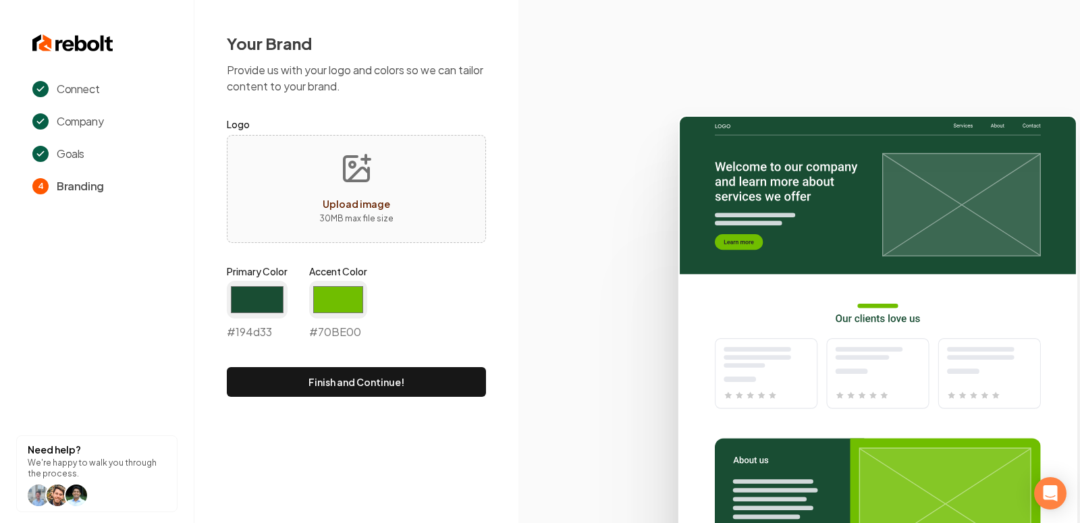
click at [346, 190] on button "Upload image 30 MB max file size" at bounding box center [356, 189] width 96 height 95
type input "**********"
click at [251, 298] on input "#194d33" at bounding box center [257, 300] width 61 height 38
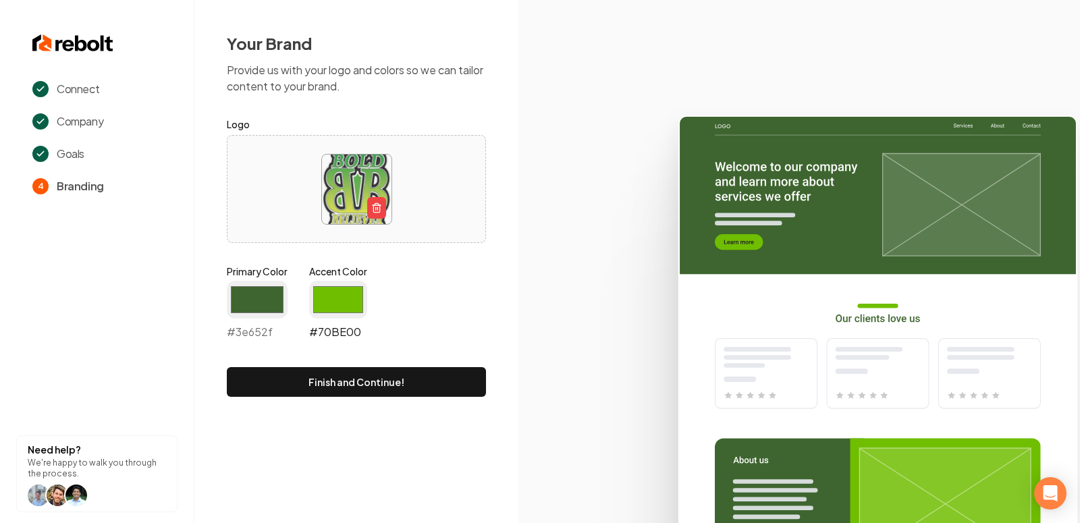
type input "#3e652f"
click at [342, 294] on input "#70be00" at bounding box center [338, 300] width 58 height 38
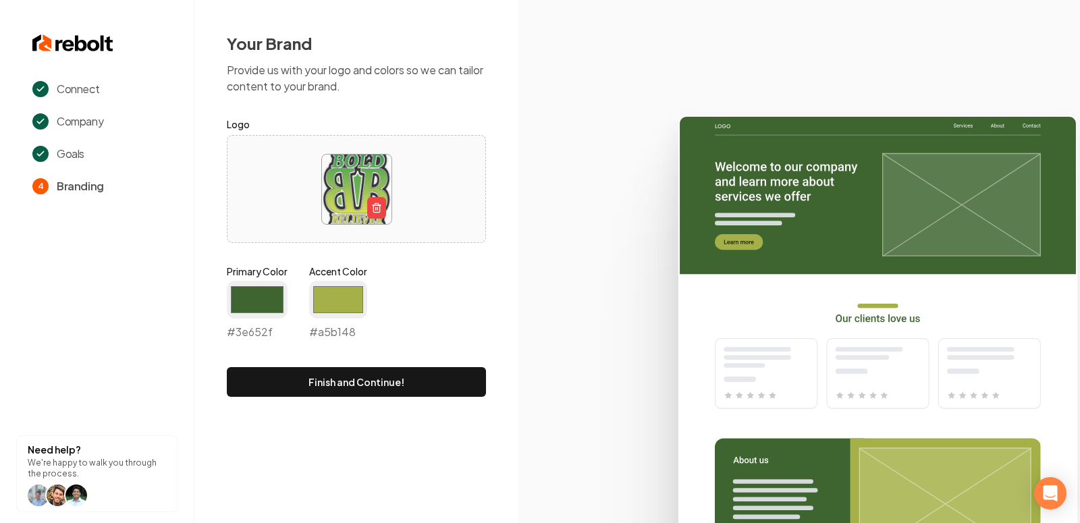
type input "#a5b148"
click at [623, 335] on icon at bounding box center [799, 313] width 562 height 419
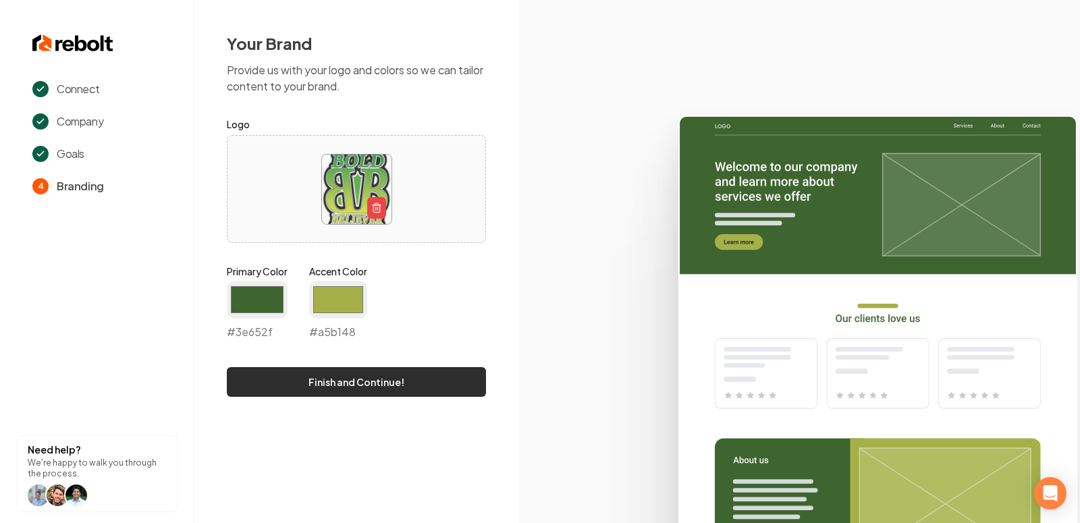
click at [380, 387] on button "Finish and Continue!" at bounding box center [356, 382] width 259 height 30
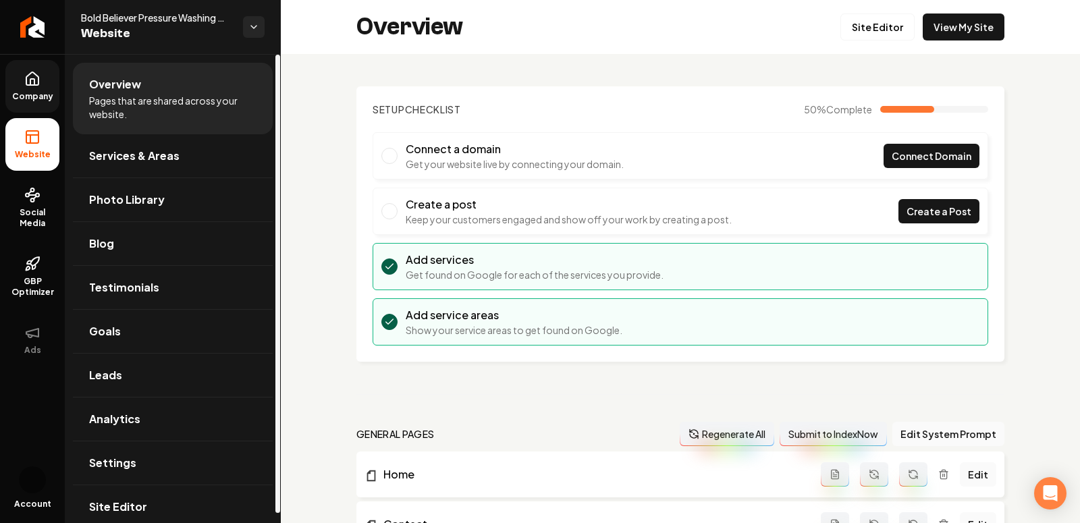
click at [23, 98] on span "Company" at bounding box center [33, 96] width 52 height 11
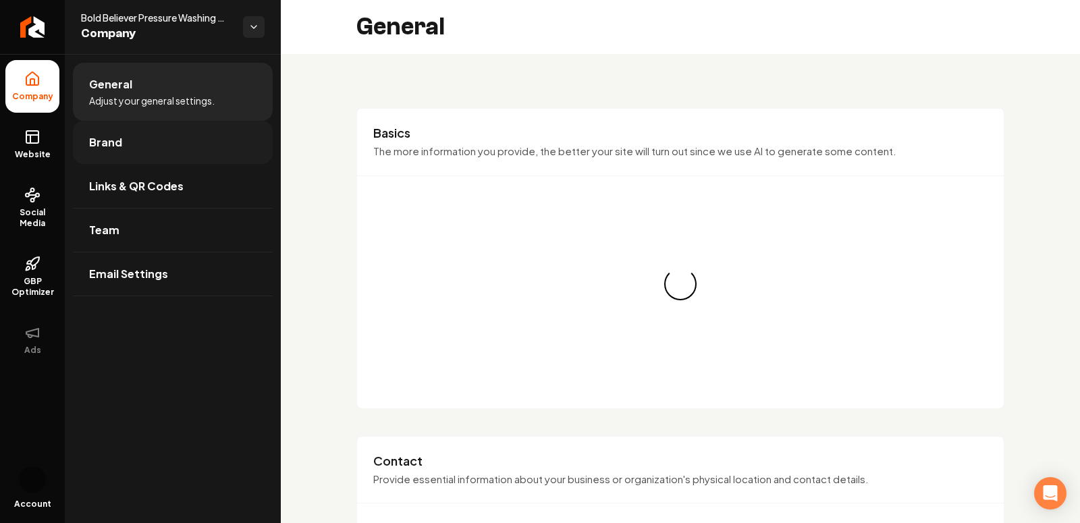
click at [132, 150] on link "Brand" at bounding box center [173, 142] width 200 height 43
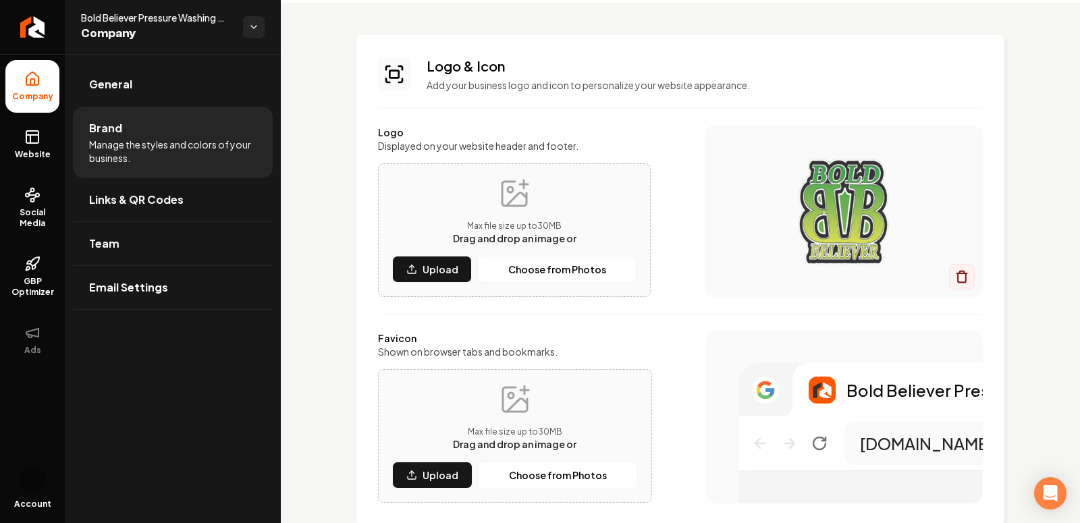
scroll to position [57, 0]
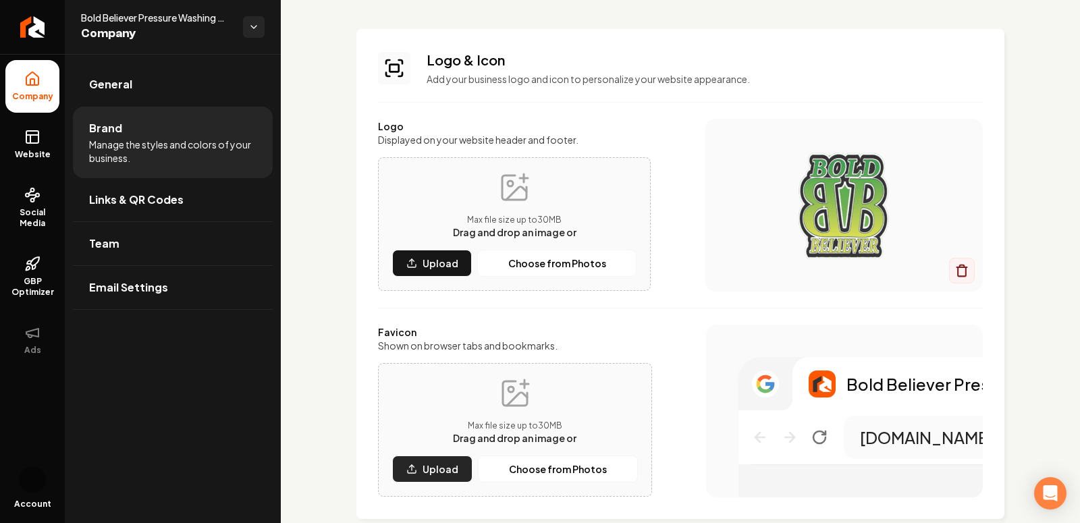
click at [429, 473] on p "Upload" at bounding box center [441, 469] width 36 height 14
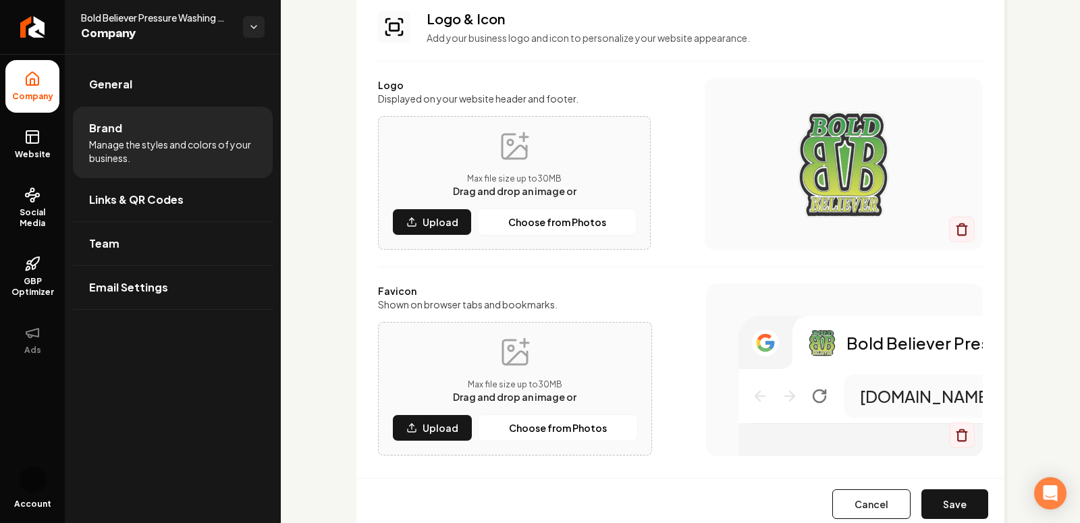
scroll to position [132, 0]
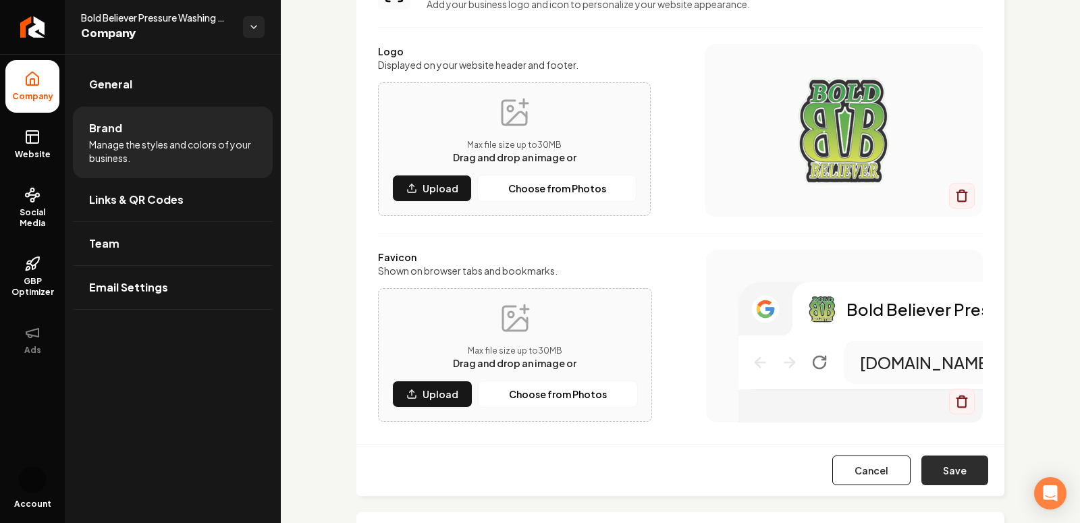
click at [980, 456] on button "Save" at bounding box center [954, 471] width 67 height 30
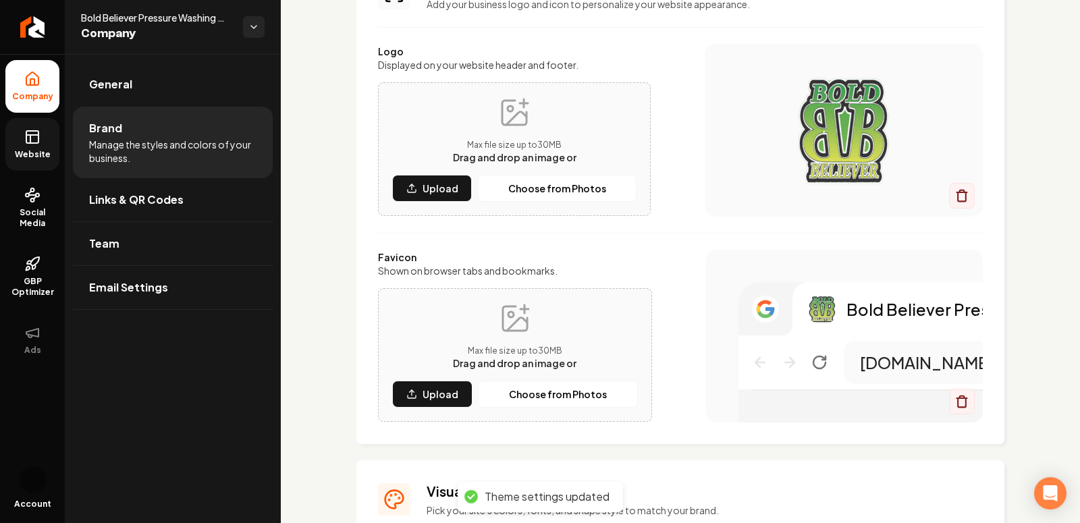
click at [34, 142] on rect at bounding box center [32, 137] width 12 height 12
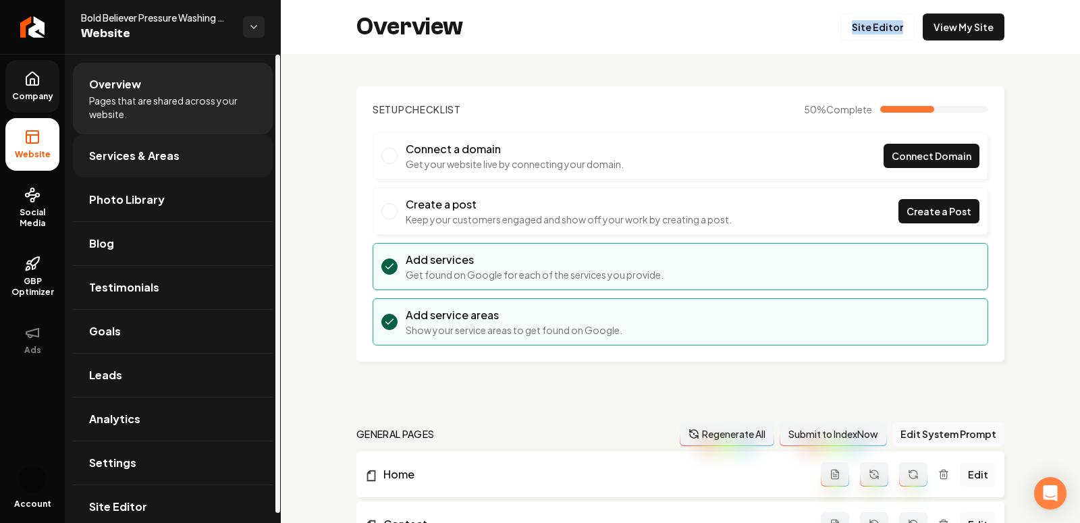
click at [149, 169] on link "Services & Areas" at bounding box center [173, 155] width 200 height 43
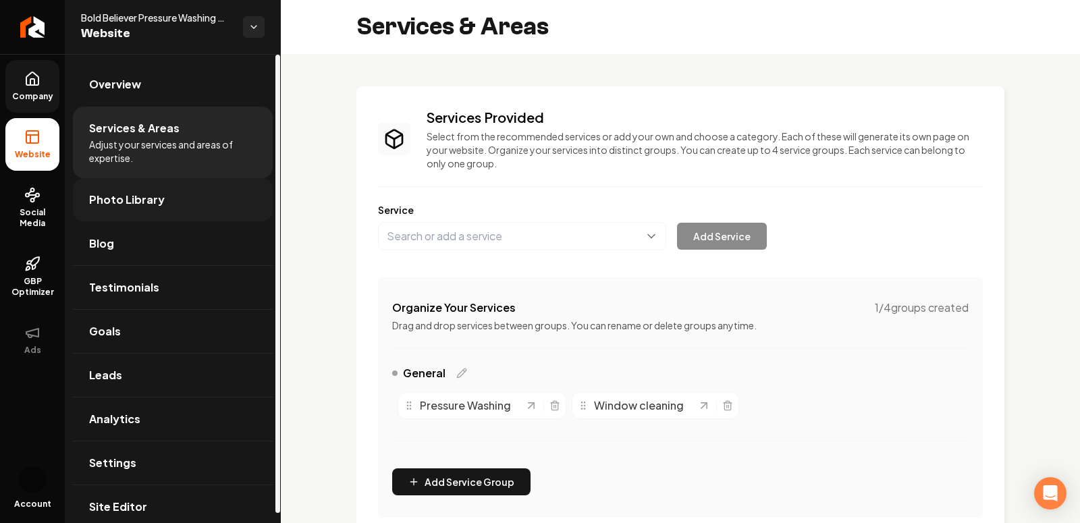
click at [107, 188] on link "Photo Library" at bounding box center [173, 199] width 200 height 43
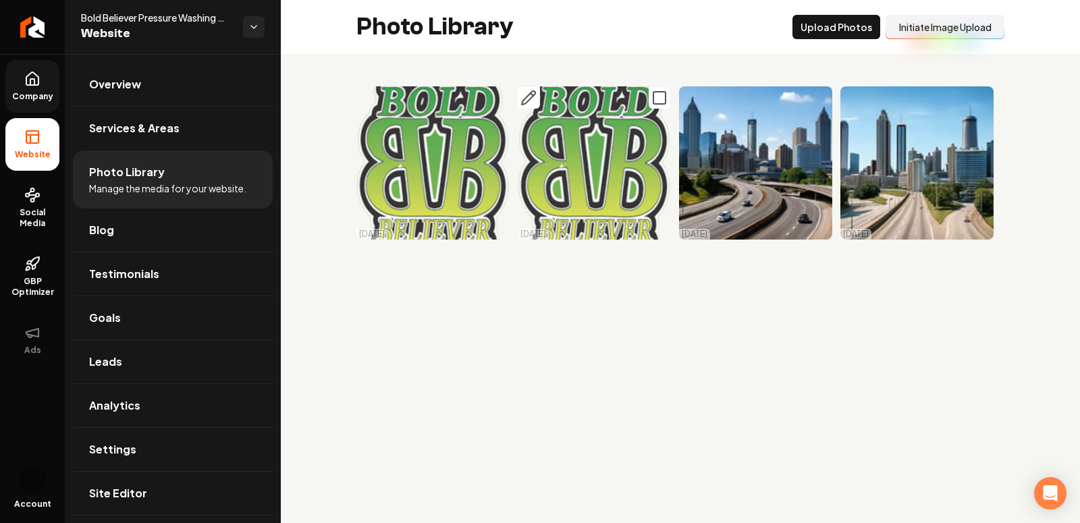
click at [666, 97] on rect "Main content area" at bounding box center [659, 98] width 12 height 12
click at [494, 101] on icon "Main content area" at bounding box center [498, 98] width 16 height 16
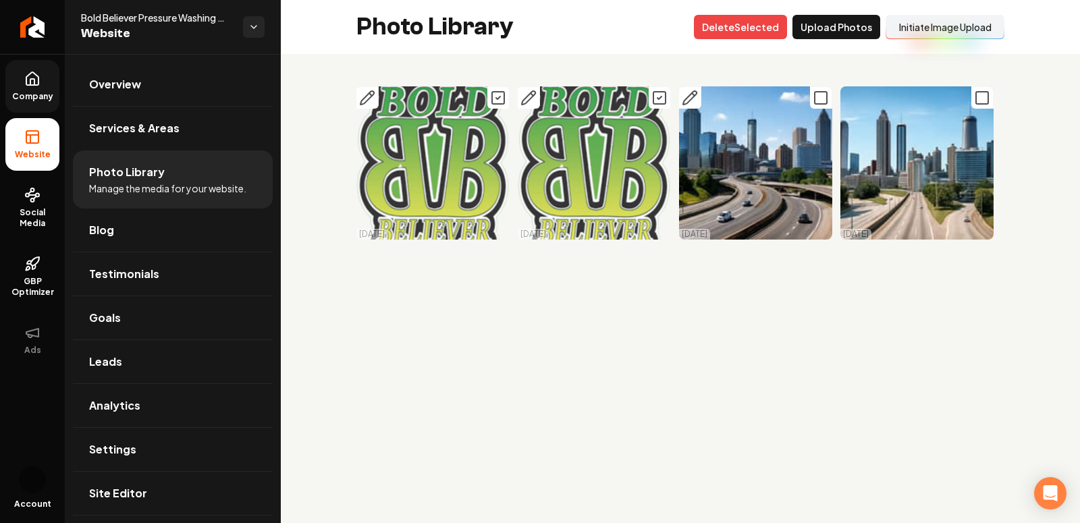
click at [819, 99] on icon "Main content area" at bounding box center [821, 98] width 16 height 16
click at [986, 99] on icon "Main content area" at bounding box center [982, 98] width 16 height 16
click at [727, 21] on button "Delet e Selected" at bounding box center [740, 27] width 93 height 24
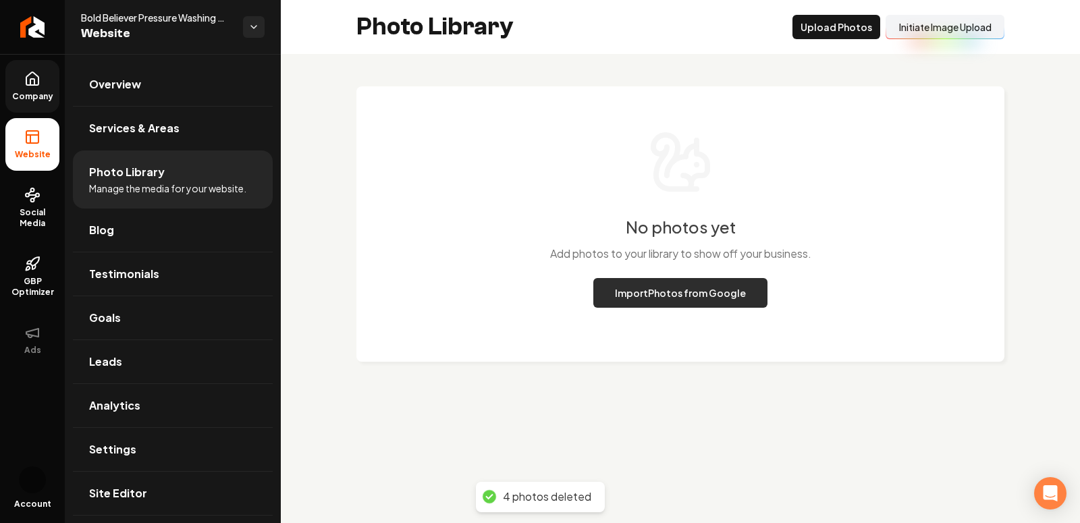
click at [679, 290] on button "Import Photos from Google" at bounding box center [680, 293] width 174 height 30
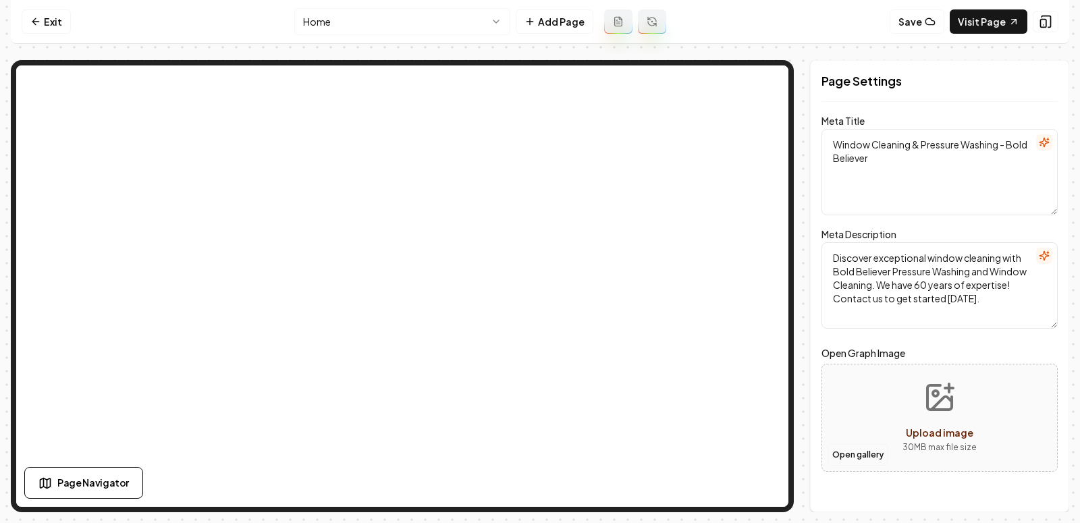
click at [870, 457] on button "Open gallery" at bounding box center [858, 455] width 61 height 22
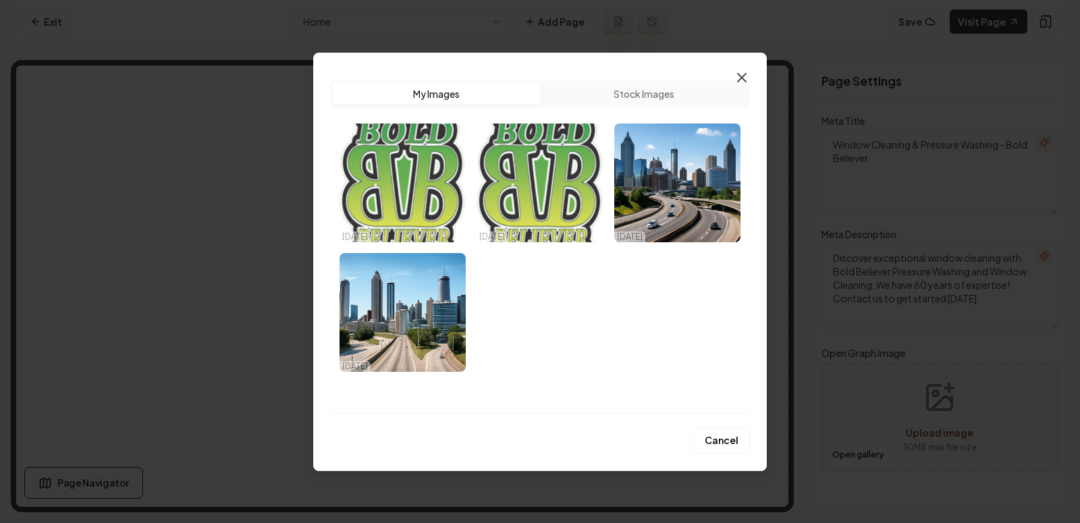
click at [745, 79] on icon "button" at bounding box center [742, 78] width 16 height 16
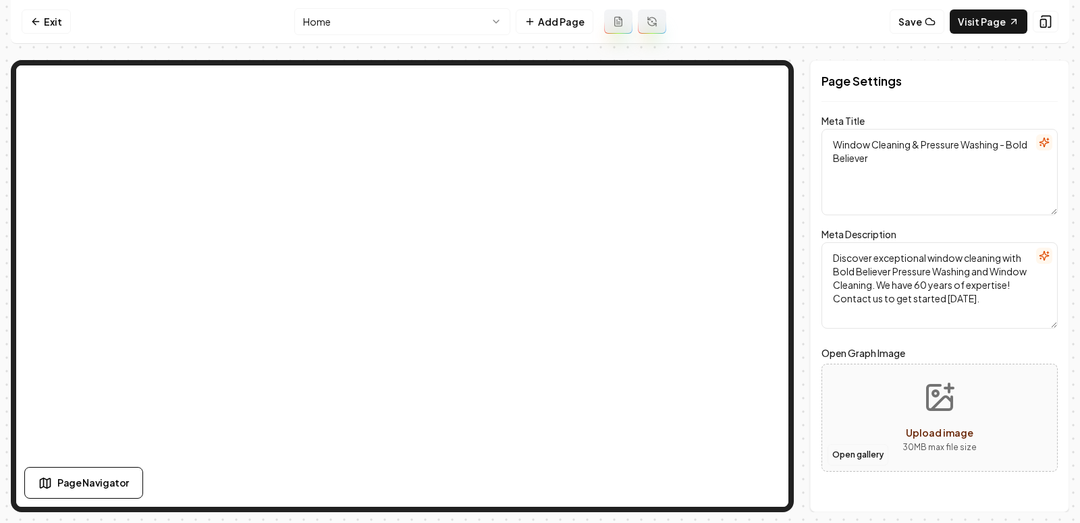
click at [846, 452] on button "Open gallery" at bounding box center [858, 455] width 61 height 22
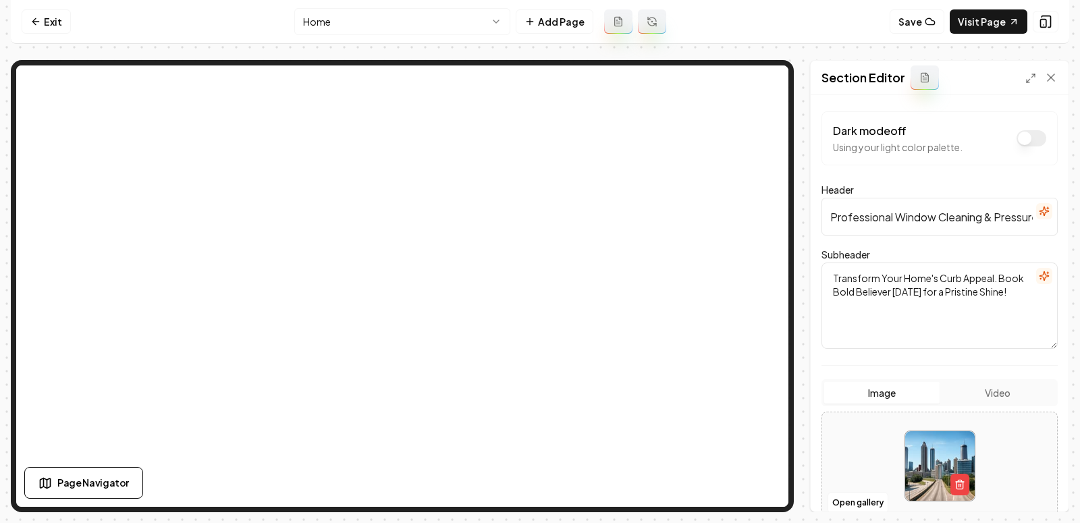
scroll to position [130, 0]
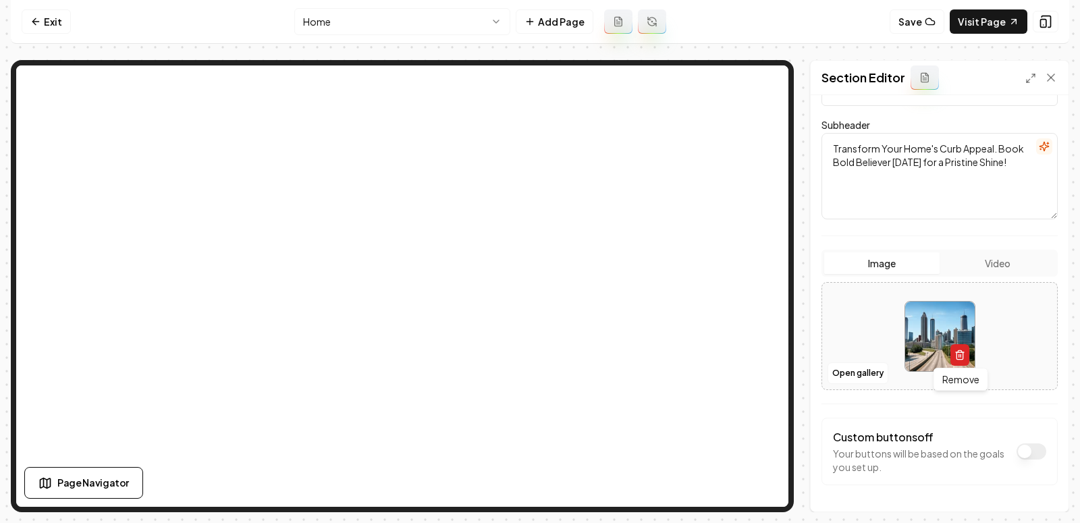
click at [956, 355] on icon "button" at bounding box center [959, 355] width 6 height 7
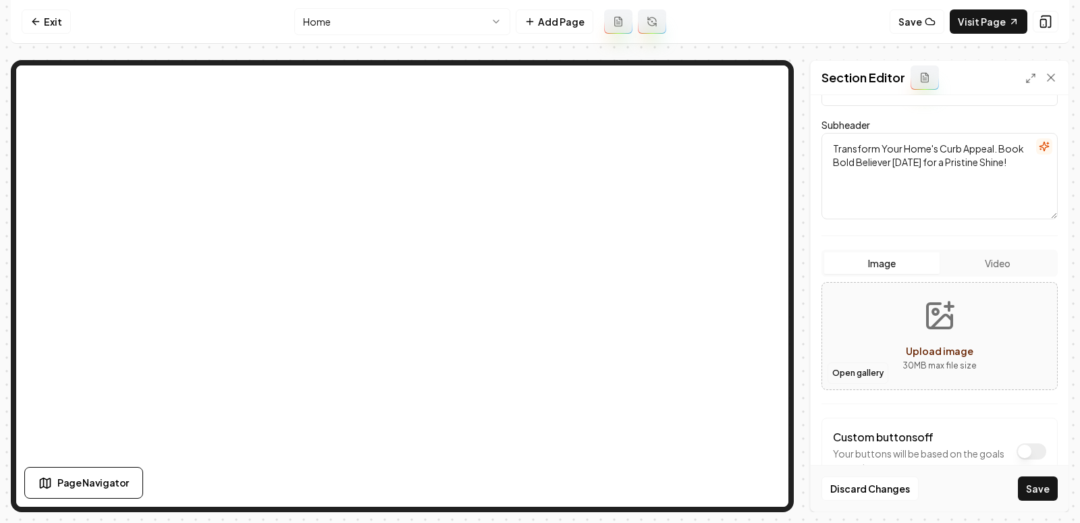
click at [854, 372] on button "Open gallery" at bounding box center [858, 373] width 61 height 22
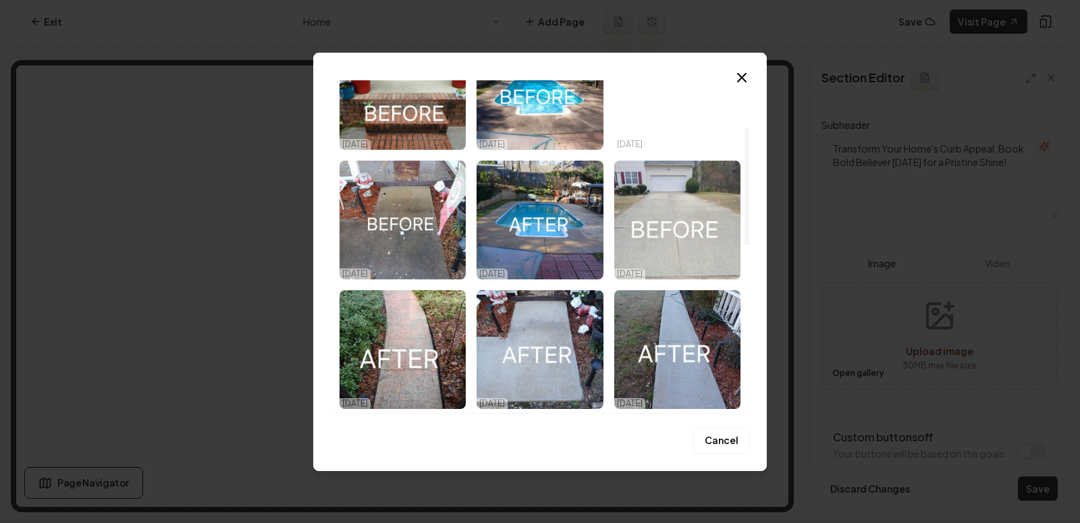
scroll to position [0, 0]
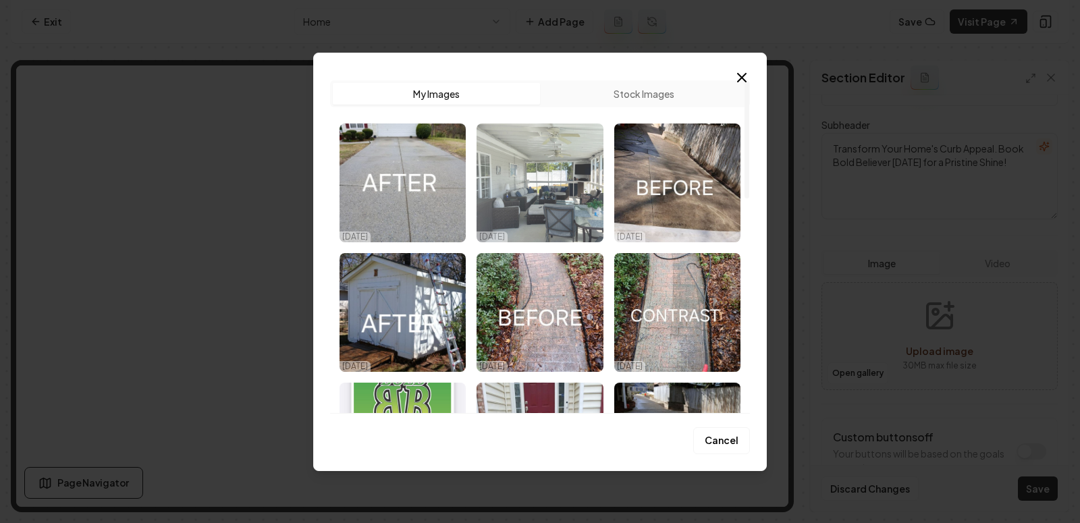
click at [538, 184] on img "Select image image_68e703f45c7cd75eb81f24da.jpeg" at bounding box center [540, 183] width 126 height 119
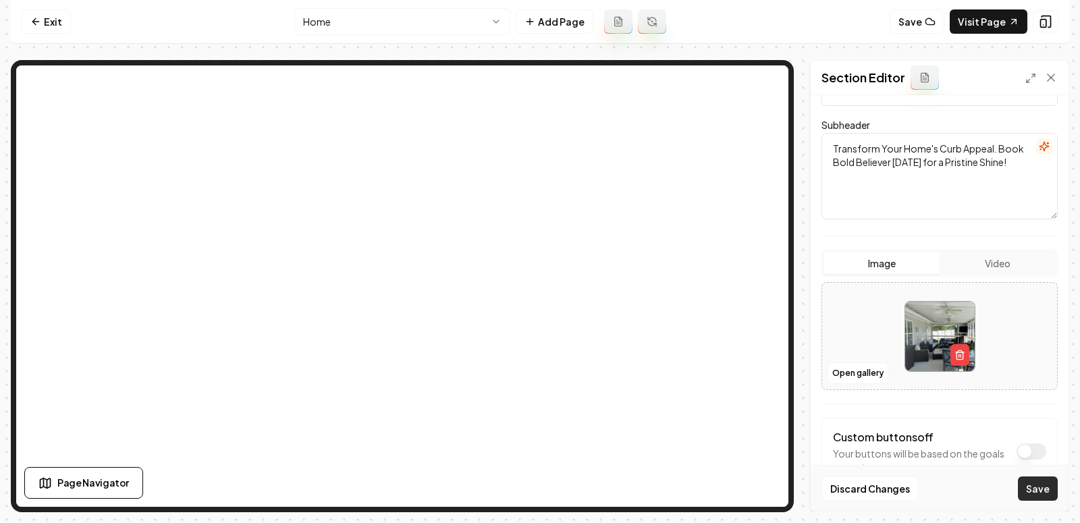
click at [1044, 495] on button "Save" at bounding box center [1038, 489] width 40 height 24
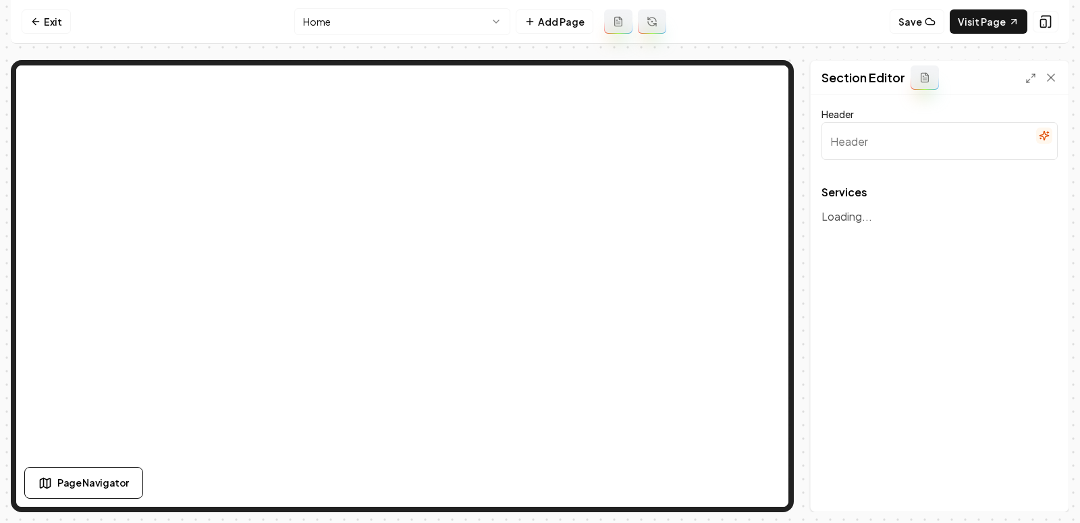
type input "Our Premier Services"
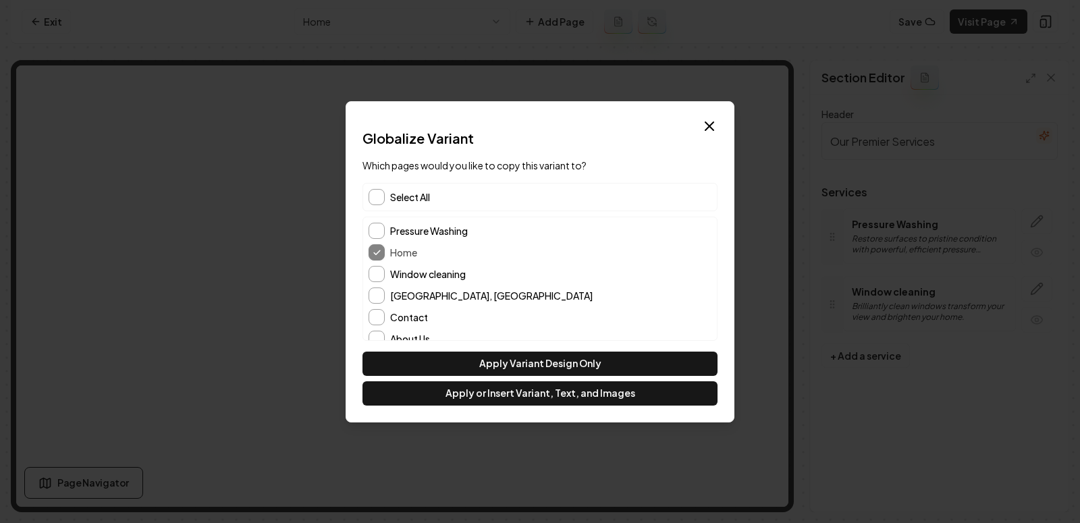
scroll to position [11, 0]
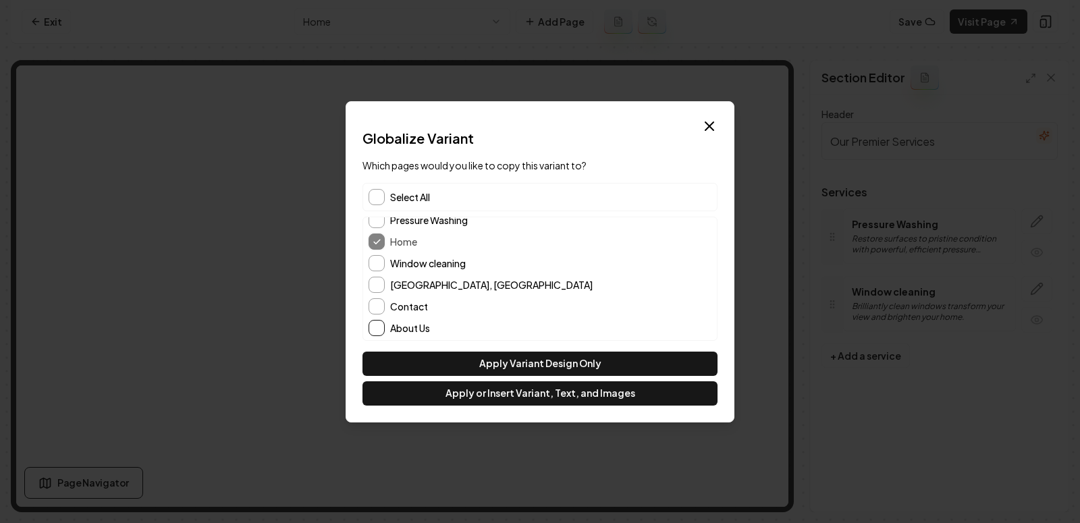
click at [377, 327] on button "About Us" at bounding box center [377, 328] width 16 height 16
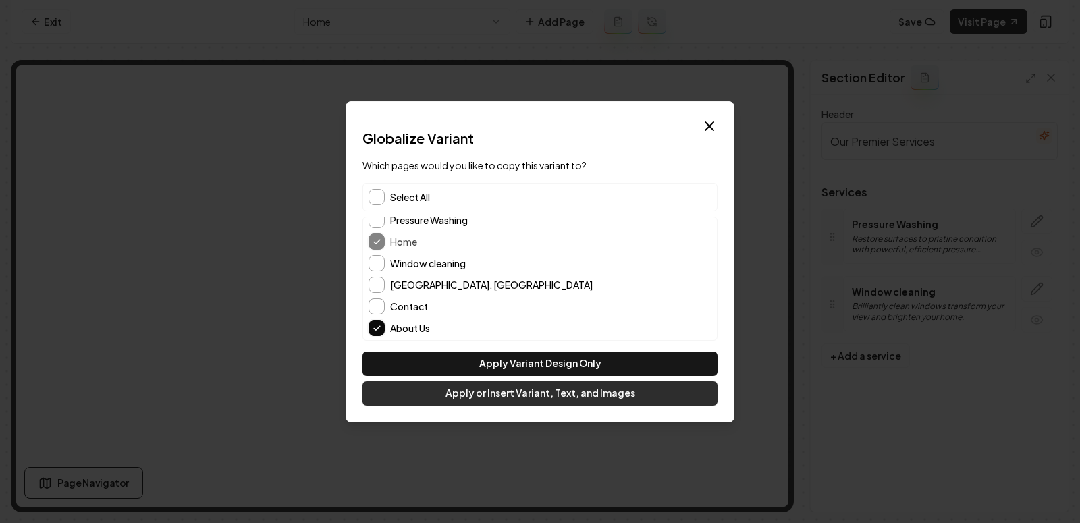
click at [527, 395] on button "Apply or Insert Variant, Text, and Images" at bounding box center [539, 393] width 355 height 24
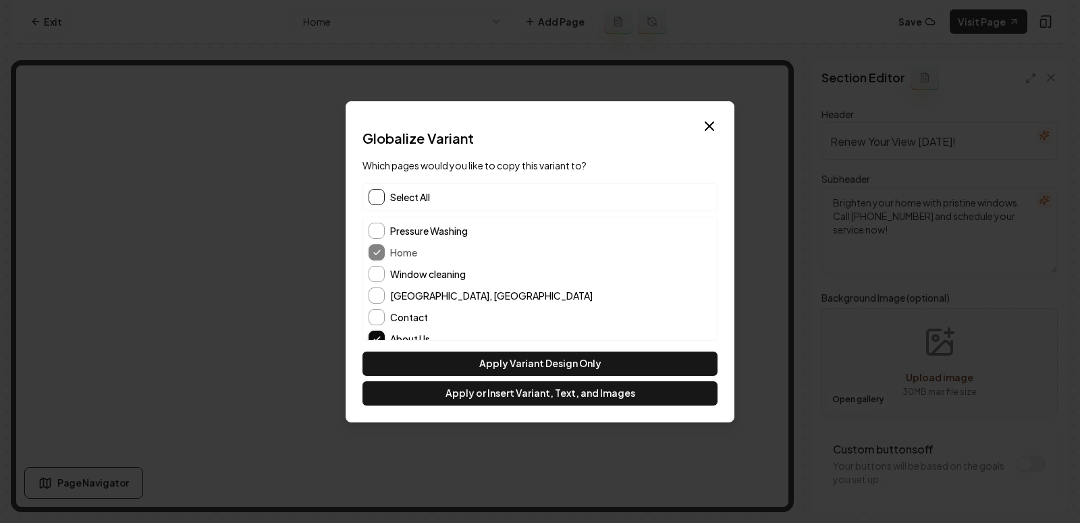
click at [382, 194] on button "button" at bounding box center [377, 197] width 16 height 16
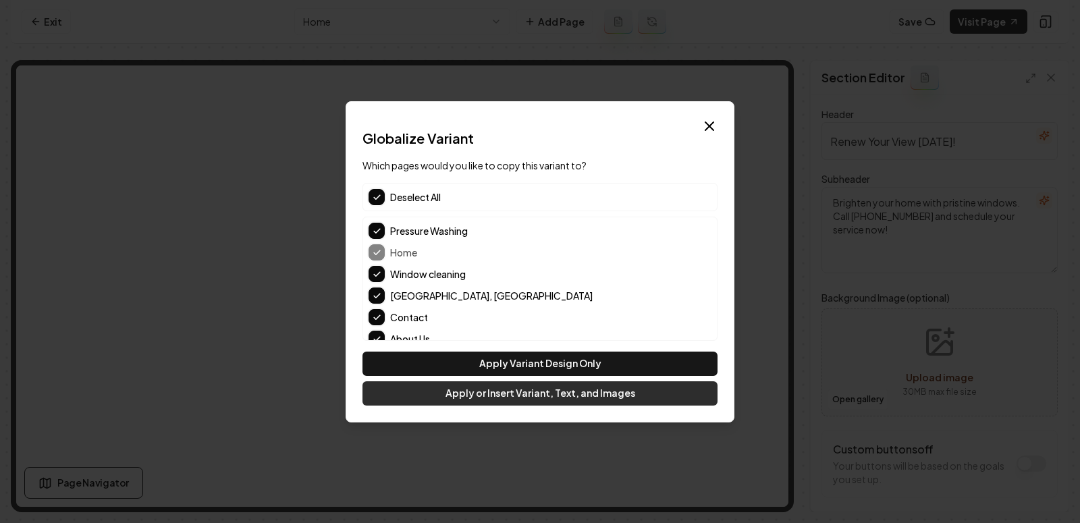
click at [468, 392] on button "Apply or Insert Variant, Text, and Images" at bounding box center [539, 393] width 355 height 24
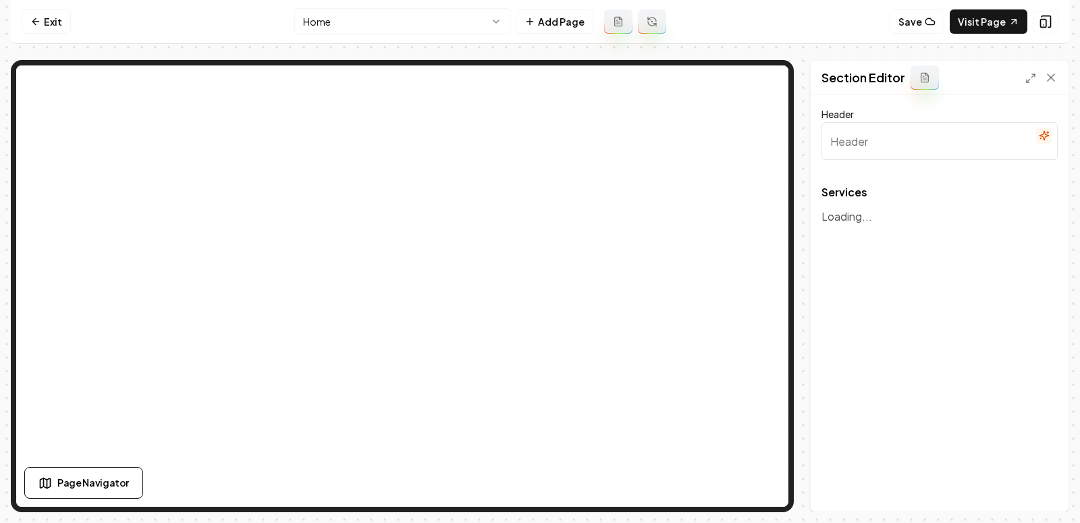
type input "Our Premier Services"
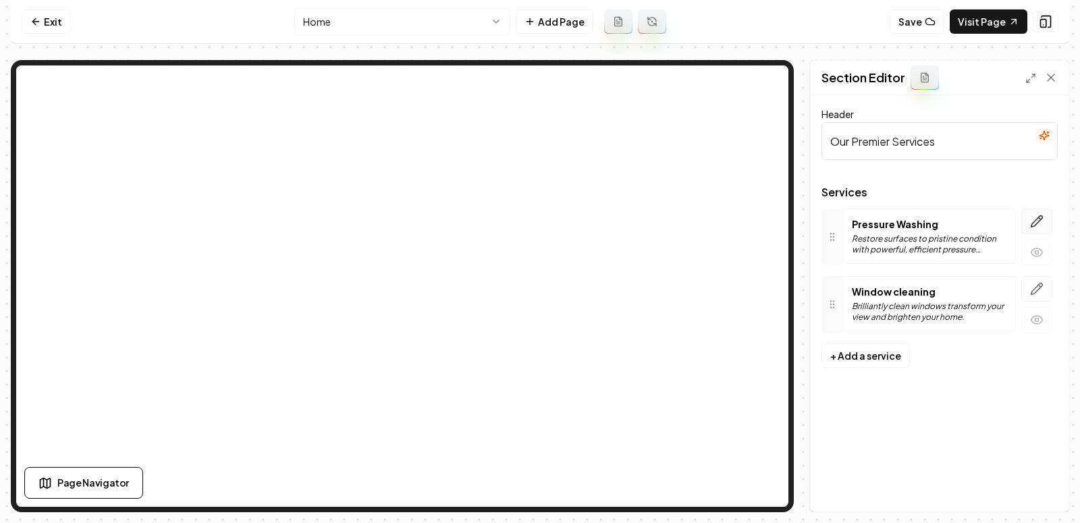
click at [1029, 219] on button "button" at bounding box center [1036, 222] width 31 height 26
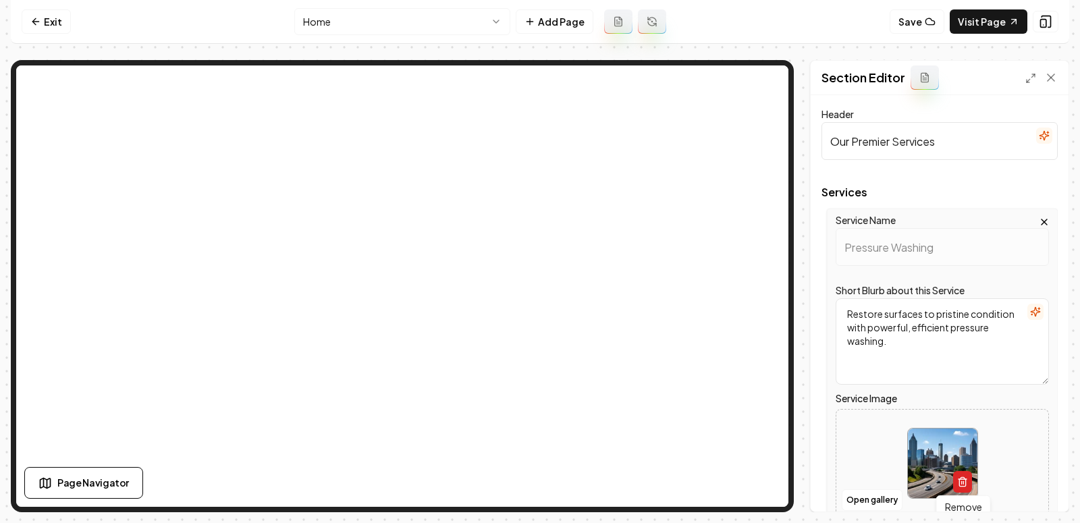
click at [962, 478] on icon "button" at bounding box center [962, 482] width 11 height 11
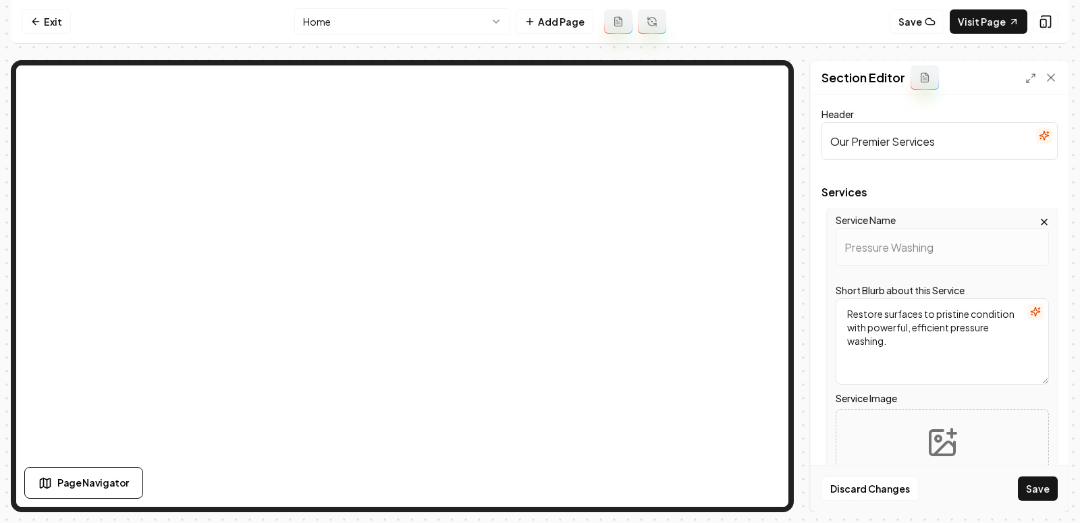
click at [938, 437] on icon "Upload image" at bounding box center [942, 443] width 32 height 32
type input "**********"
click at [1040, 495] on button "Save" at bounding box center [1038, 489] width 40 height 24
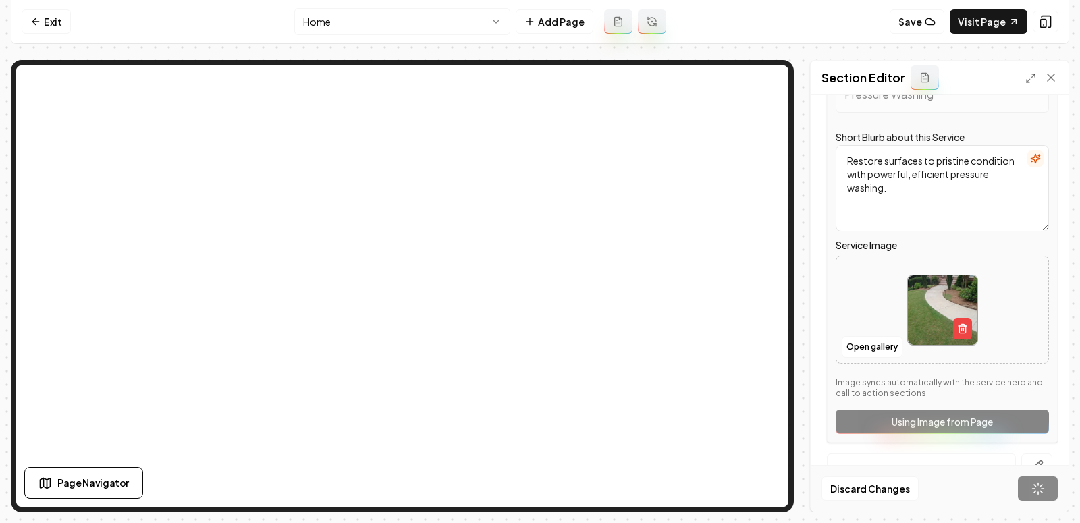
scroll to position [197, 0]
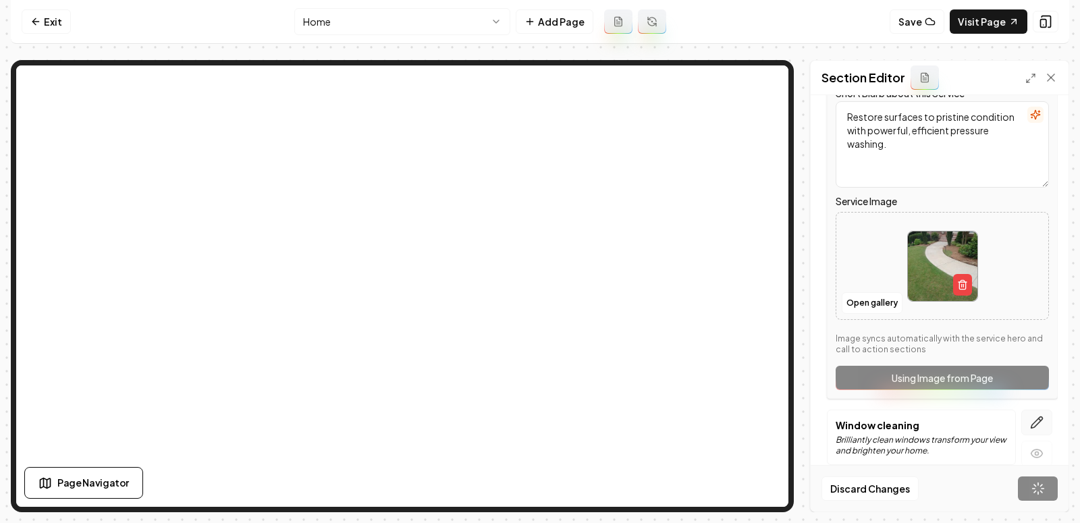
click at [1039, 421] on icon "button" at bounding box center [1036, 422] width 11 height 11
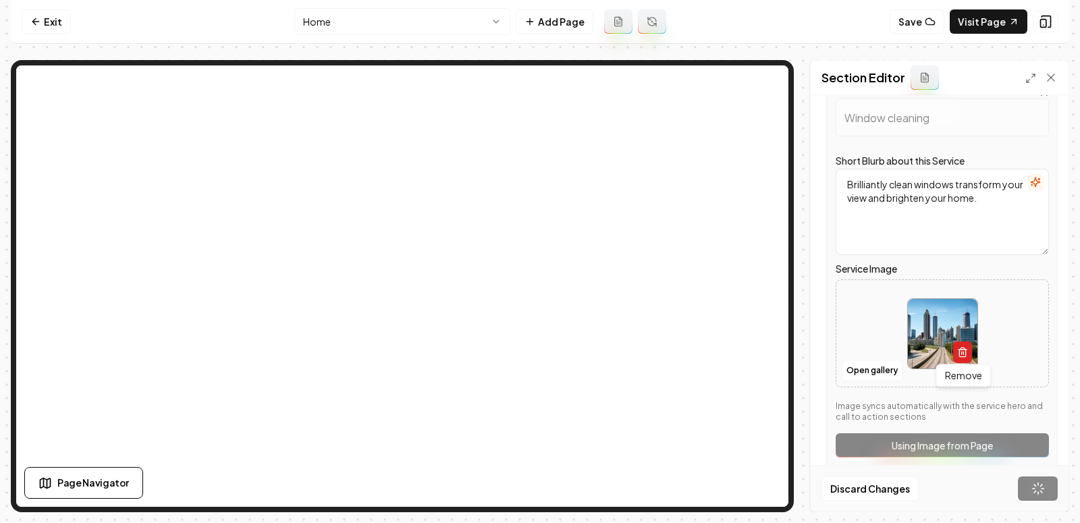
click at [965, 347] on icon "button" at bounding box center [962, 352] width 11 height 11
click at [865, 366] on button "Open gallery" at bounding box center [872, 371] width 61 height 22
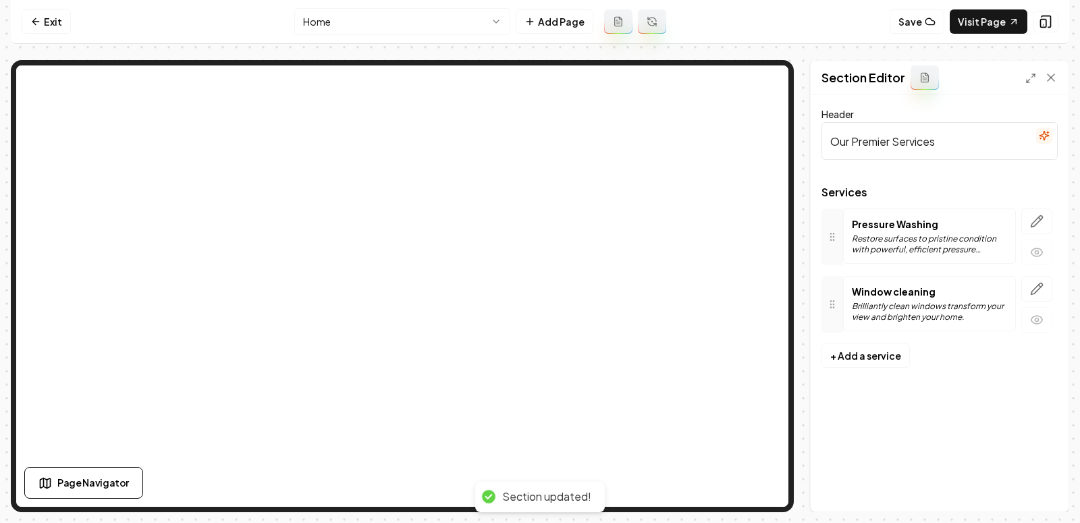
scroll to position [0, 0]
click at [1038, 284] on icon "button" at bounding box center [1037, 289] width 14 height 14
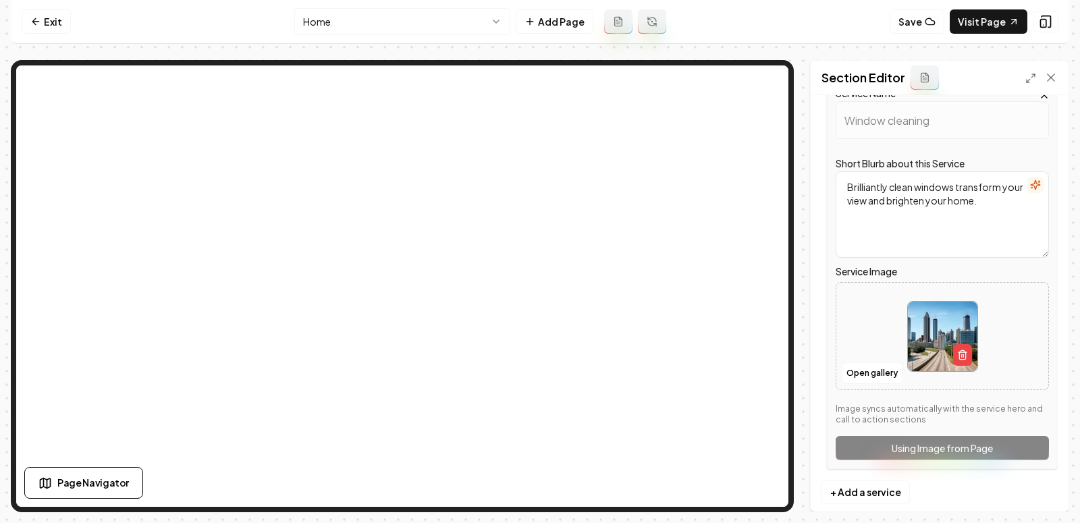
scroll to position [211, 0]
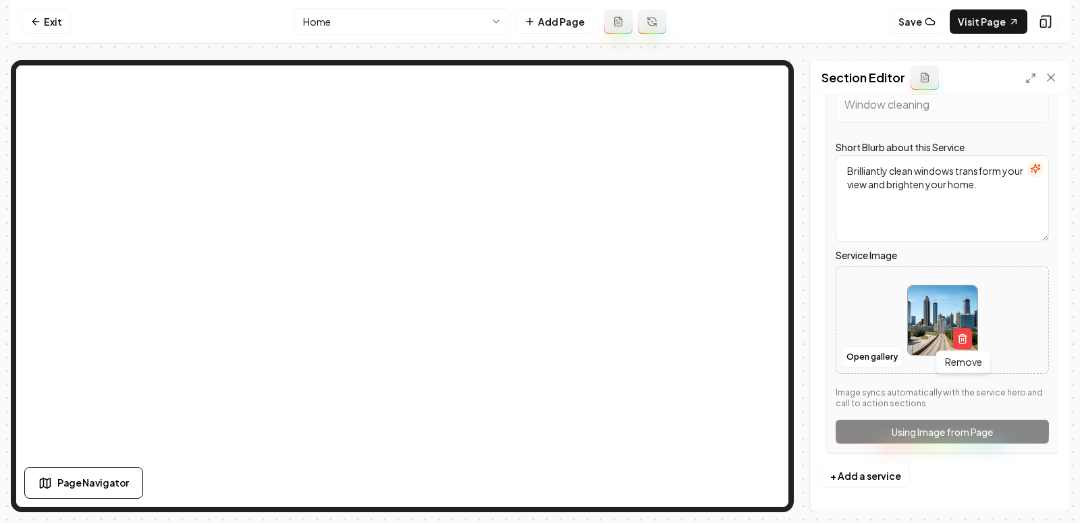
click at [956, 346] on div "Remove Remove" at bounding box center [942, 320] width 71 height 71
click at [873, 356] on button "Open gallery" at bounding box center [872, 357] width 61 height 22
click at [961, 335] on icon "button" at bounding box center [962, 338] width 11 height 11
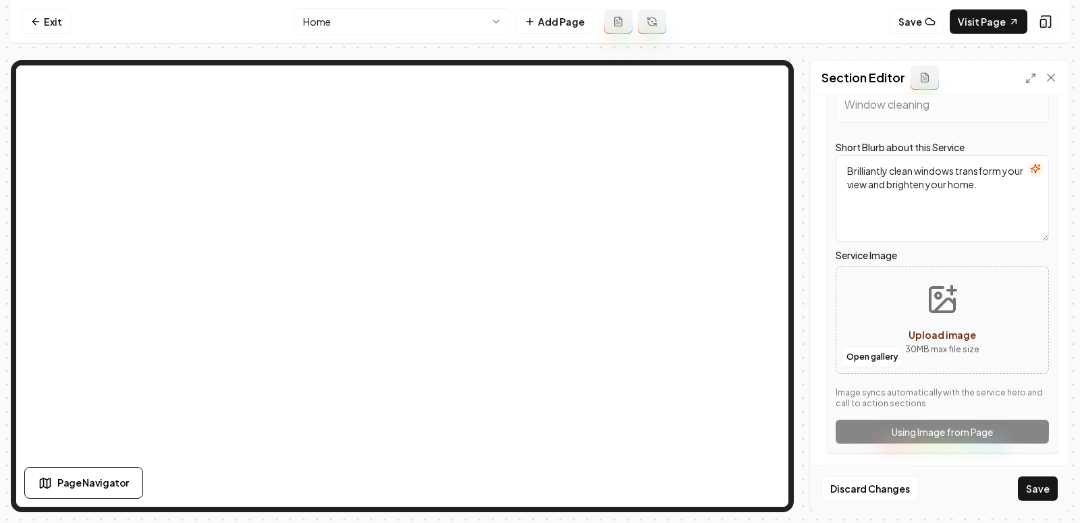
click at [931, 313] on icon "Upload image" at bounding box center [942, 300] width 32 height 32
type input "**********"
click at [1038, 491] on button "Save" at bounding box center [1038, 489] width 40 height 24
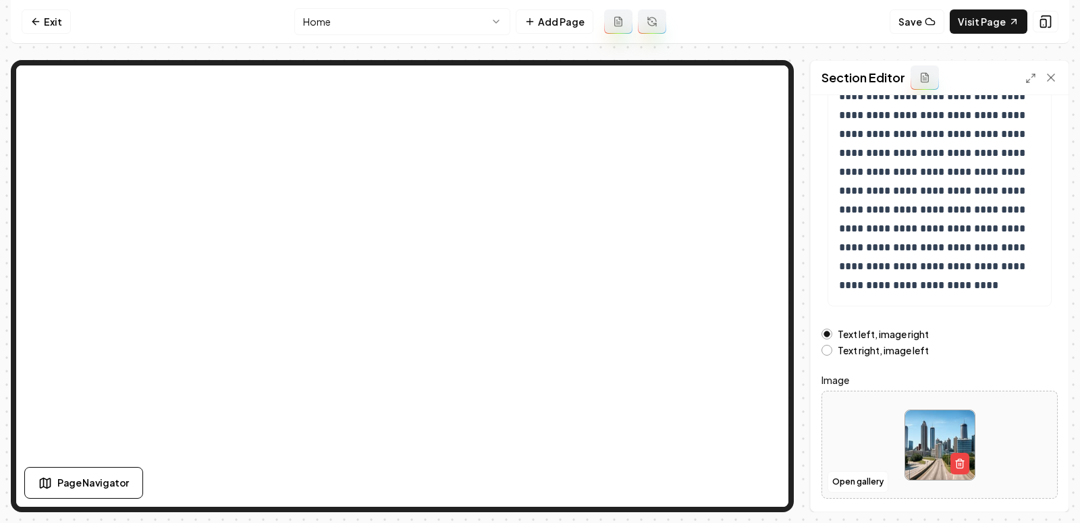
scroll to position [203, 0]
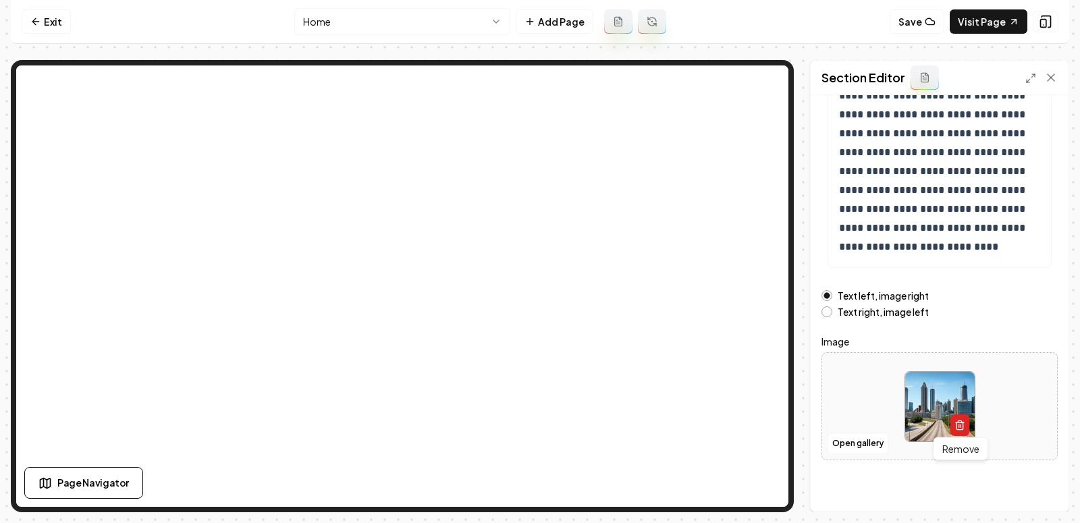
click at [963, 423] on icon "button" at bounding box center [959, 426] width 6 height 7
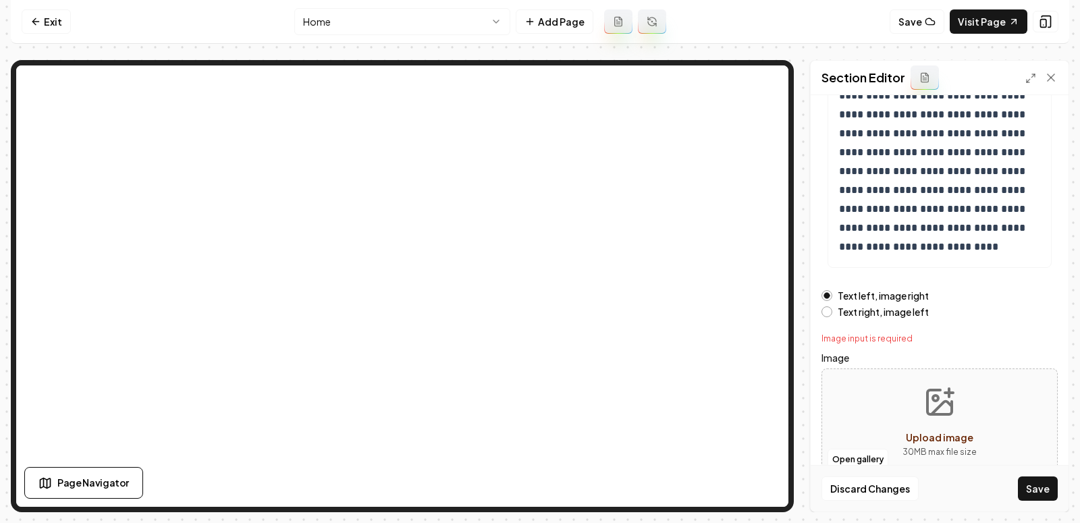
click at [942, 390] on icon "Upload image" at bounding box center [939, 402] width 32 height 32
type input "**********"
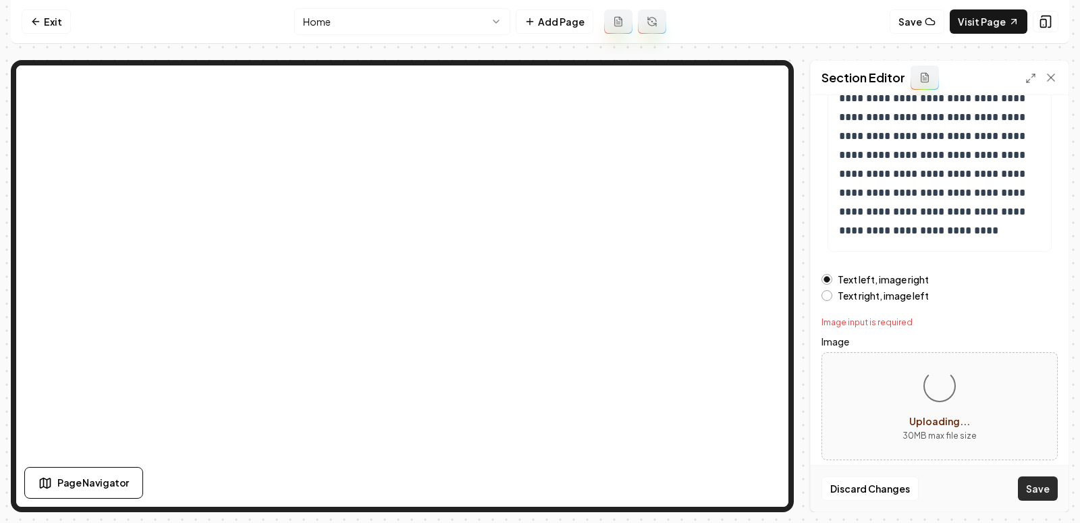
click at [1031, 483] on button "Save" at bounding box center [1038, 489] width 40 height 24
click at [1044, 493] on button "Save" at bounding box center [1038, 489] width 40 height 24
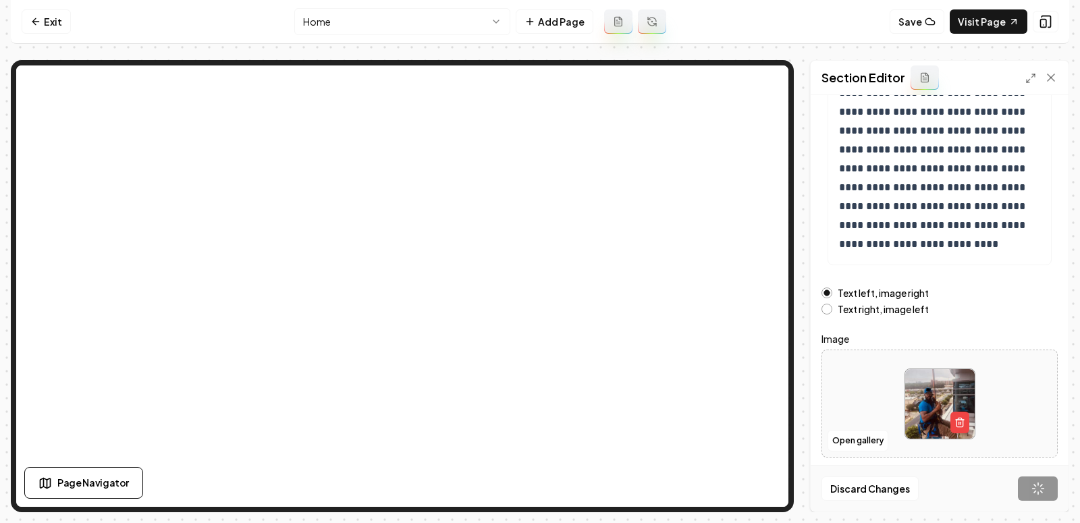
scroll to position [203, 0]
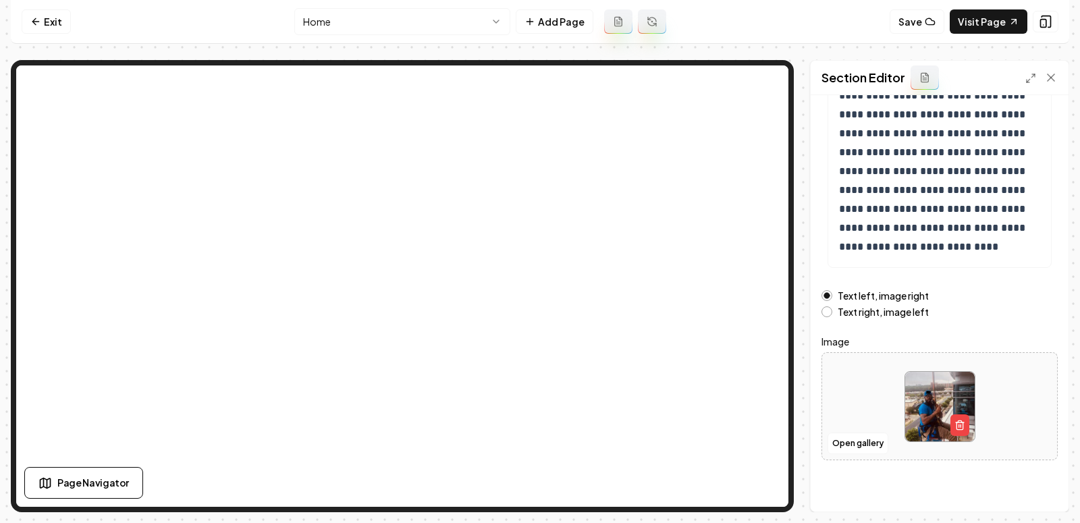
click at [367, 20] on html "**********" at bounding box center [540, 261] width 1080 height 523
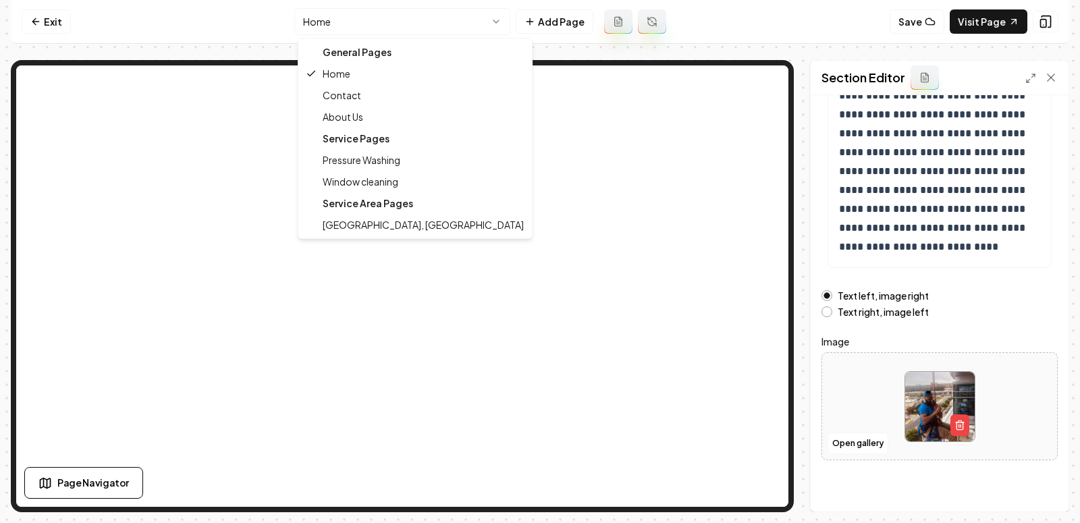
click at [466, 26] on html "**********" at bounding box center [540, 261] width 1080 height 523
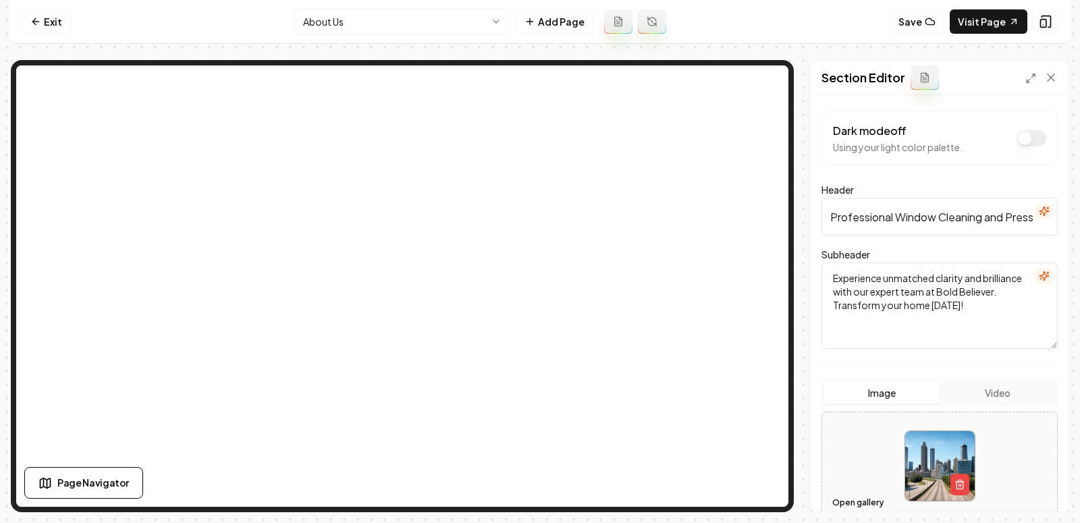
click at [846, 506] on button "Open gallery" at bounding box center [858, 503] width 61 height 22
click at [959, 482] on icon "button" at bounding box center [959, 484] width 11 height 11
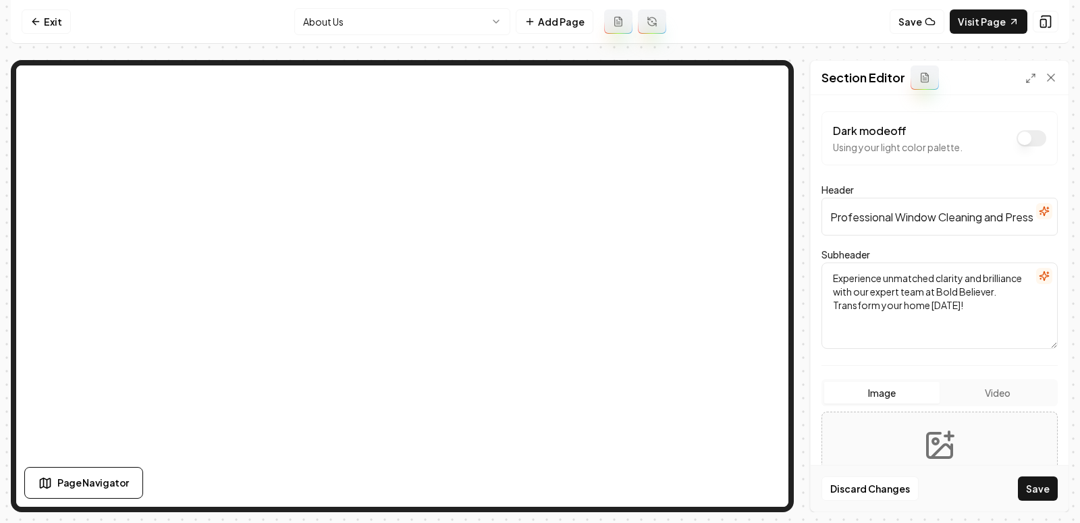
scroll to position [160, 0]
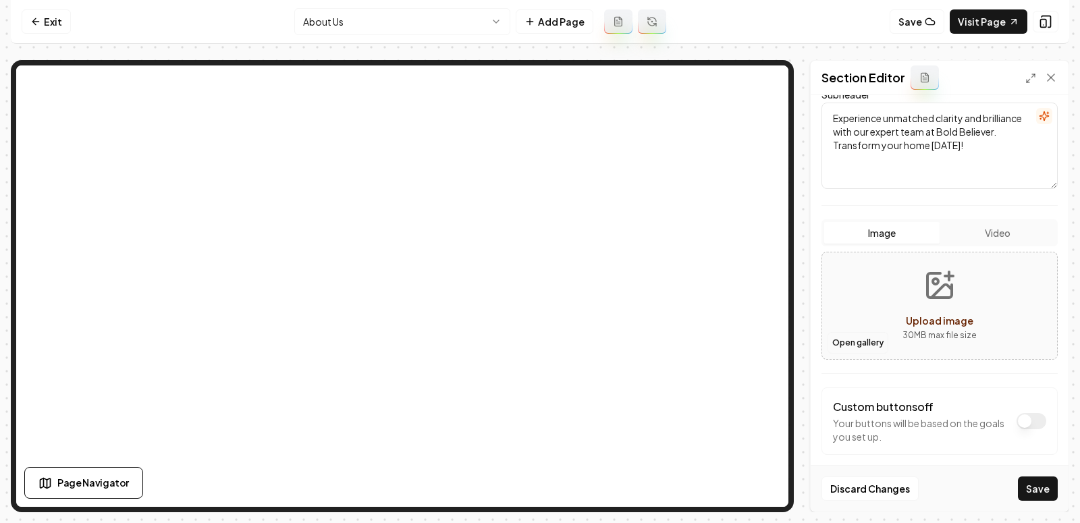
click at [853, 342] on button "Open gallery" at bounding box center [858, 343] width 61 height 22
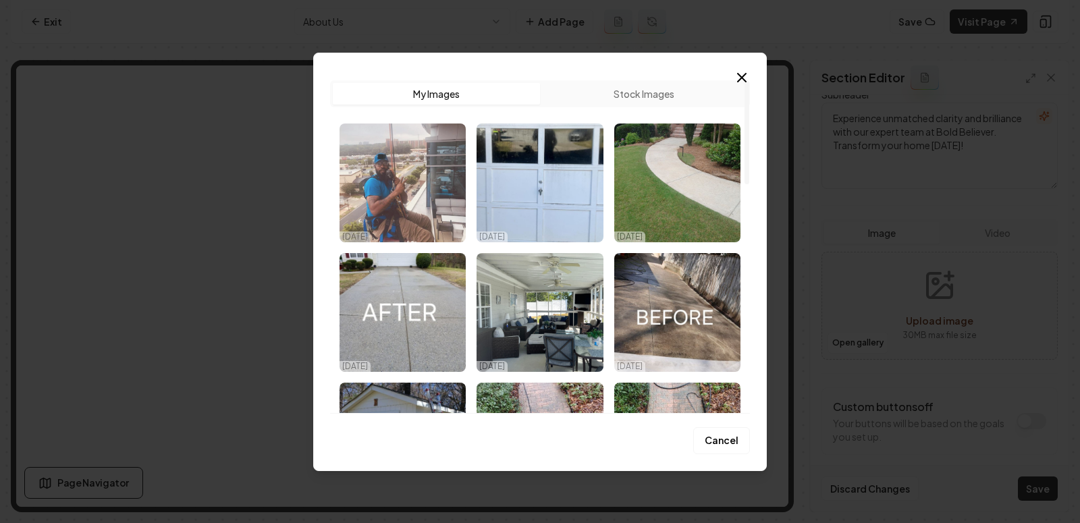
click at [407, 180] on img "Select image image_68e705185c7cd75eb8262e64.jpg" at bounding box center [403, 183] width 126 height 119
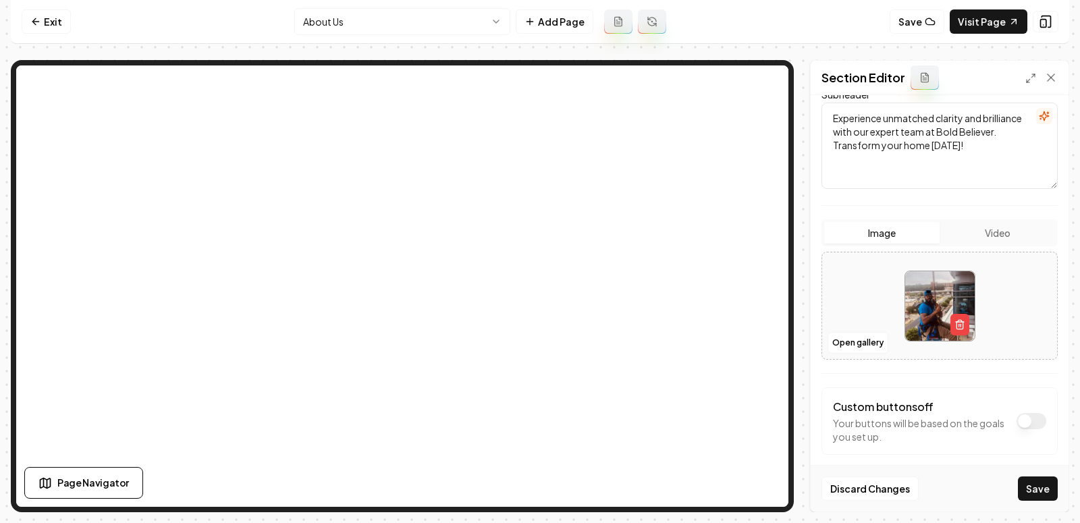
click at [1042, 502] on div "Discard Changes Save" at bounding box center [940, 488] width 258 height 47
click at [1030, 490] on button "Save" at bounding box center [1038, 489] width 40 height 24
click at [968, 22] on link "Visit Page" at bounding box center [989, 21] width 78 height 24
click at [345, 20] on html "Computer Required This feature is only available on a computer. Please switch t…" at bounding box center [540, 261] width 1080 height 523
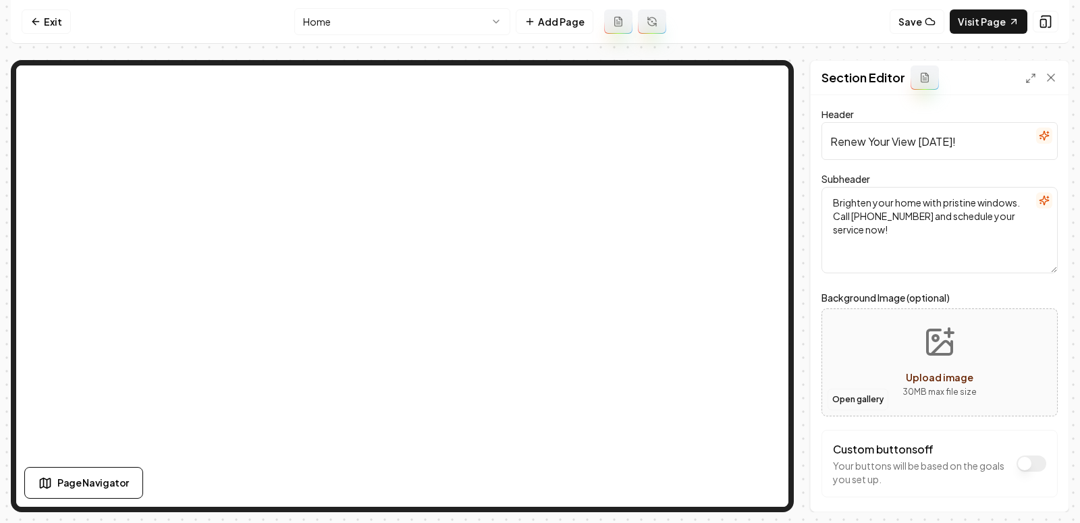
click at [869, 399] on button "Open gallery" at bounding box center [858, 400] width 61 height 22
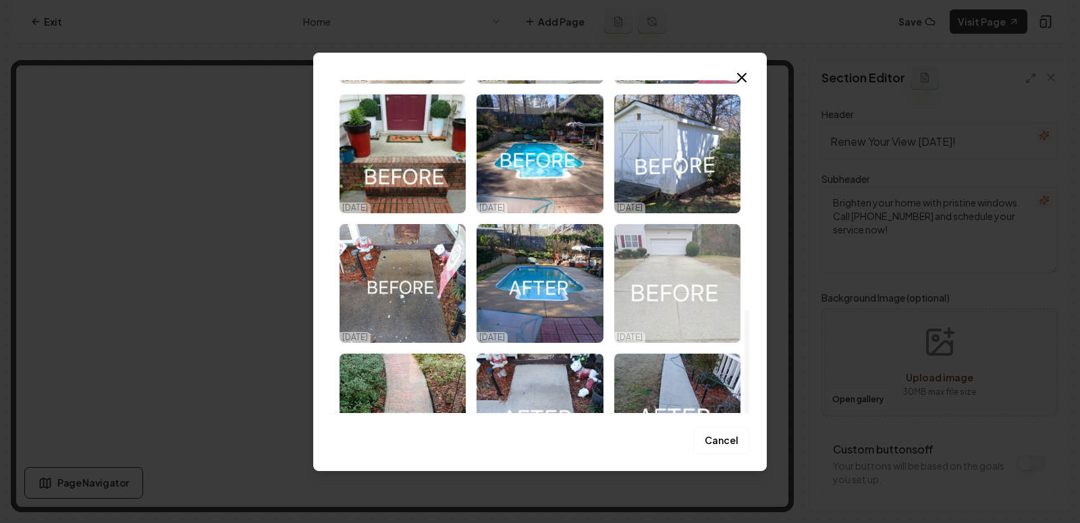
scroll to position [740, 0]
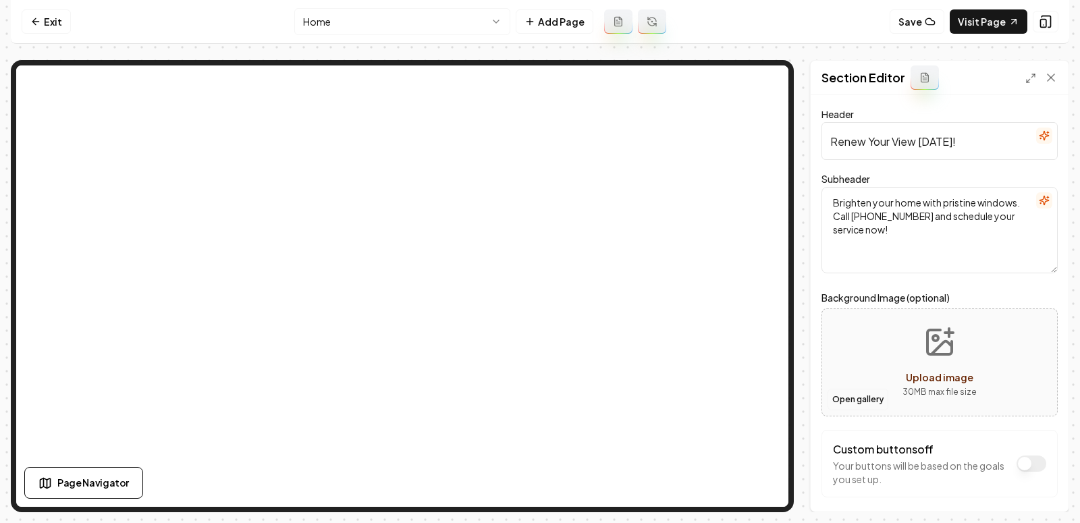
click at [871, 400] on button "Open gallery" at bounding box center [858, 400] width 61 height 22
click at [911, 375] on span "Upload image" at bounding box center [940, 377] width 68 height 12
type input "**********"
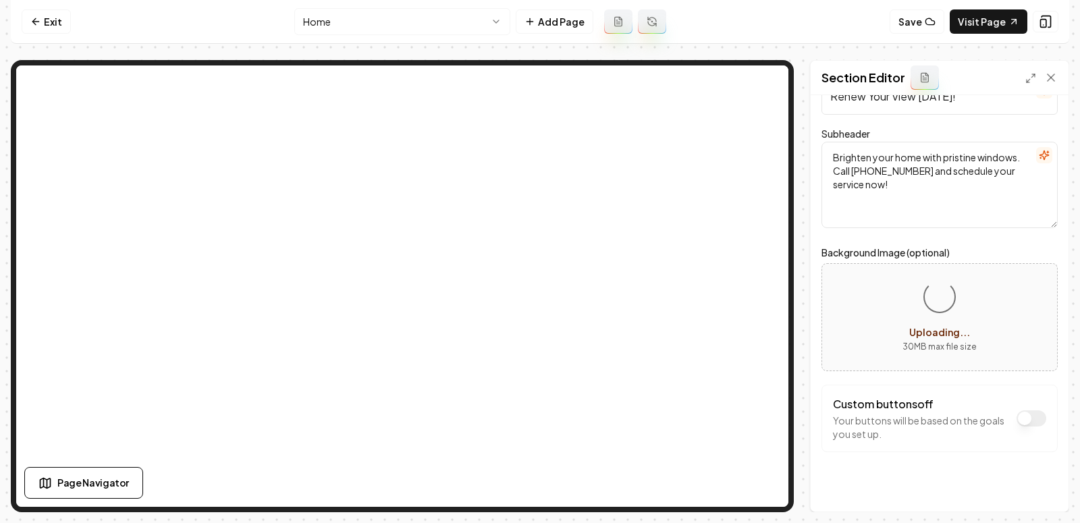
scroll to position [54, 0]
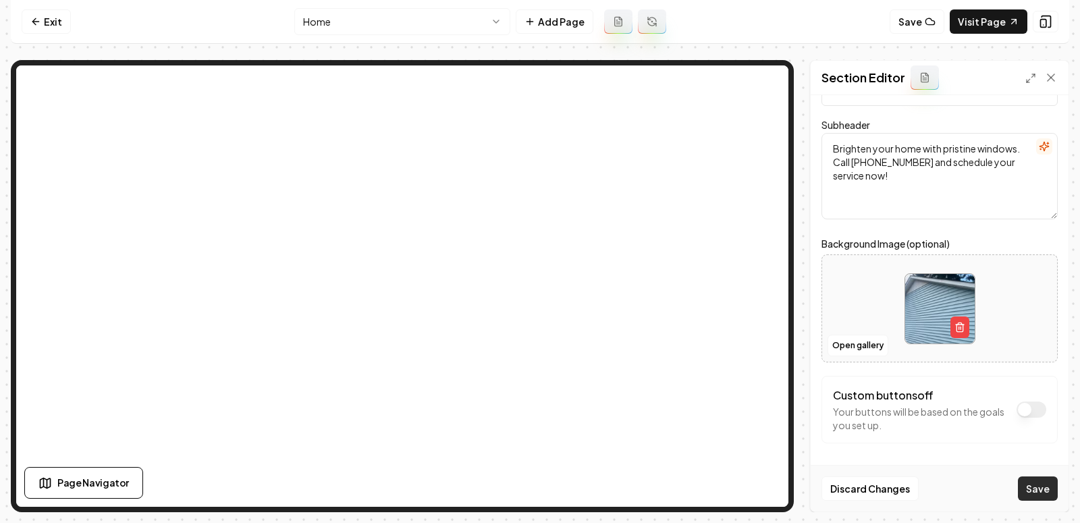
click at [1045, 487] on button "Save" at bounding box center [1038, 489] width 40 height 24
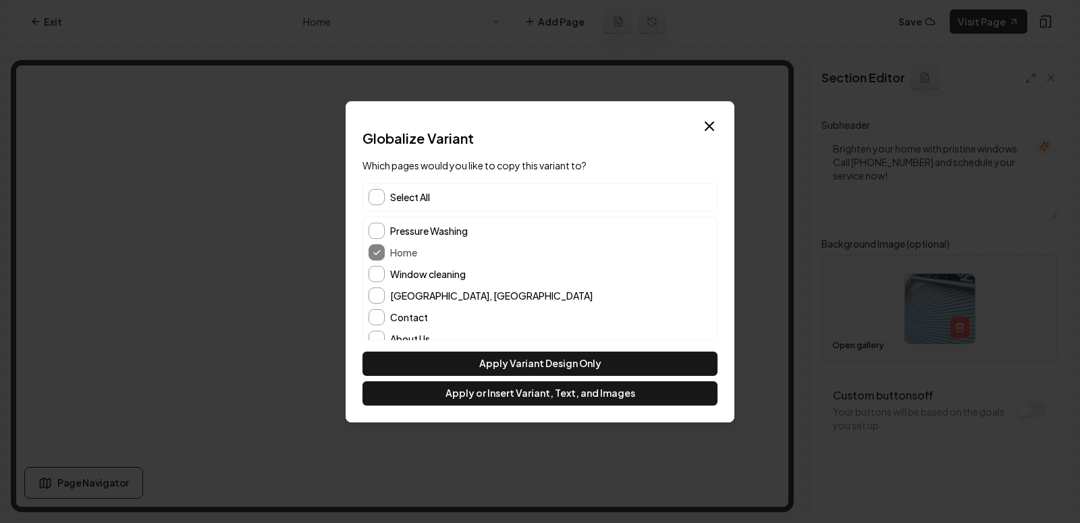
click at [392, 198] on span "Select All" at bounding box center [410, 197] width 40 height 14
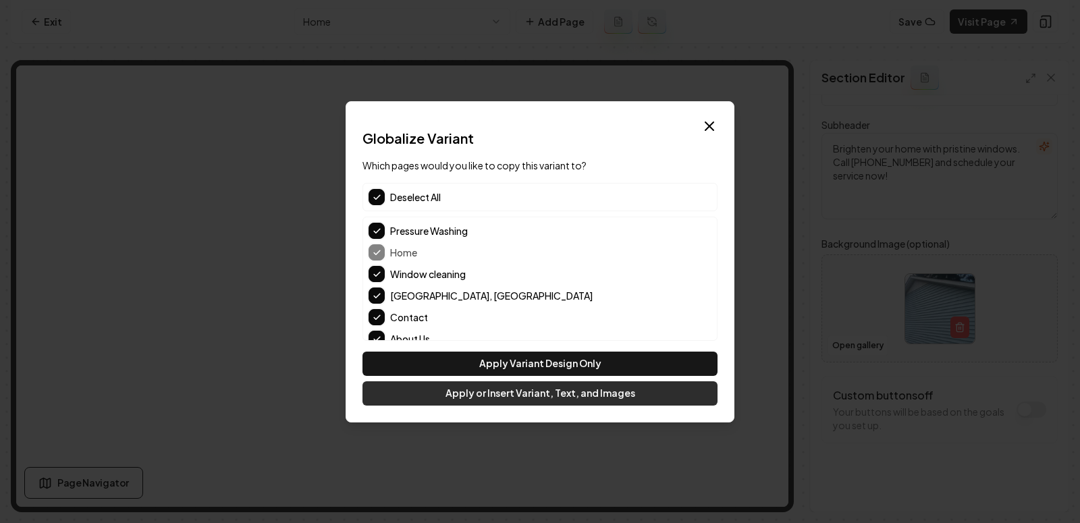
click at [529, 400] on button "Apply or Insert Variant, Text, and Images" at bounding box center [539, 393] width 355 height 24
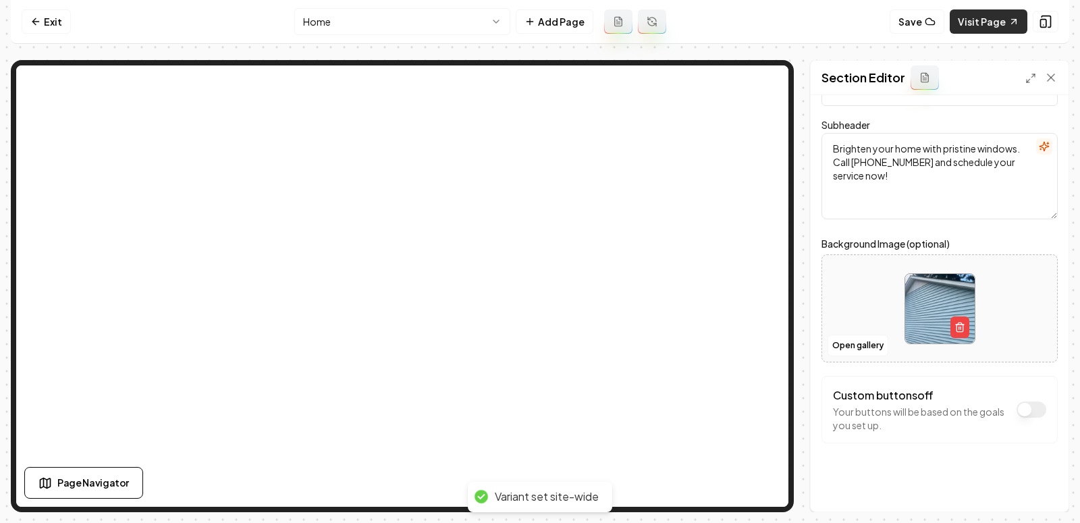
click at [984, 33] on link "Visit Page" at bounding box center [989, 21] width 78 height 24
click at [446, 28] on html "Computer Required This feature is only available on a computer. Please switch t…" at bounding box center [540, 261] width 1080 height 523
